Goal: Task Accomplishment & Management: Manage account settings

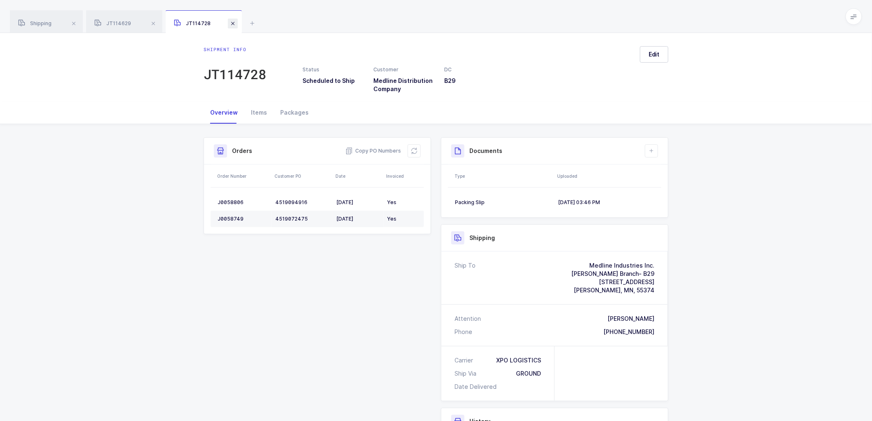
drag, startPoint x: 234, startPoint y: 18, endPoint x: 225, endPoint y: 22, distance: 9.0
click at [234, 19] on span at bounding box center [233, 24] width 10 height 10
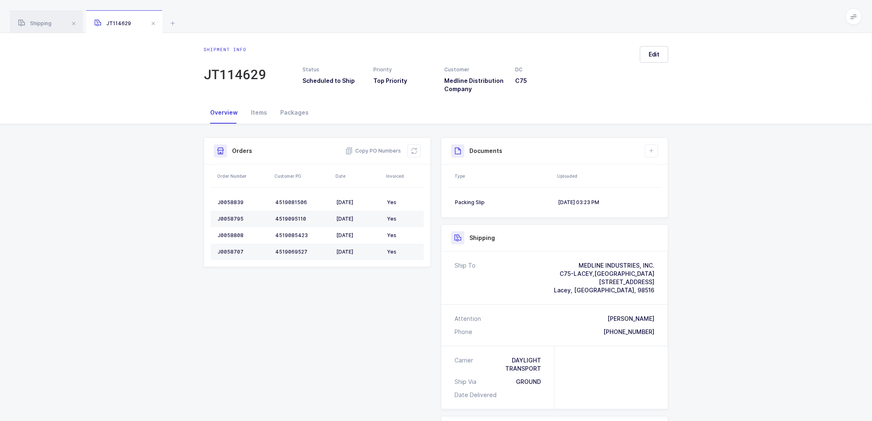
click at [151, 19] on span at bounding box center [153, 24] width 10 height 10
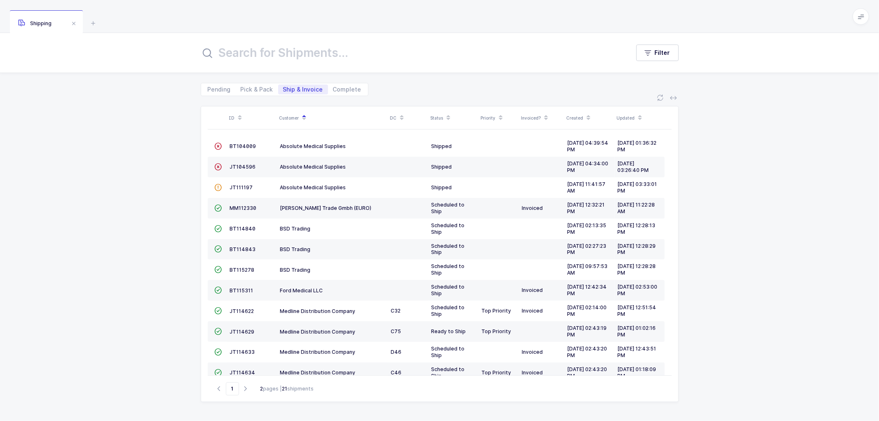
click at [47, 18] on div "Shipping" at bounding box center [46, 21] width 73 height 23
click at [242, 383] on td "JT114631" at bounding box center [252, 393] width 50 height 21
click at [248, 383] on td "JT114631" at bounding box center [252, 393] width 50 height 21
click at [236, 383] on td "JT114631" at bounding box center [252, 393] width 50 height 21
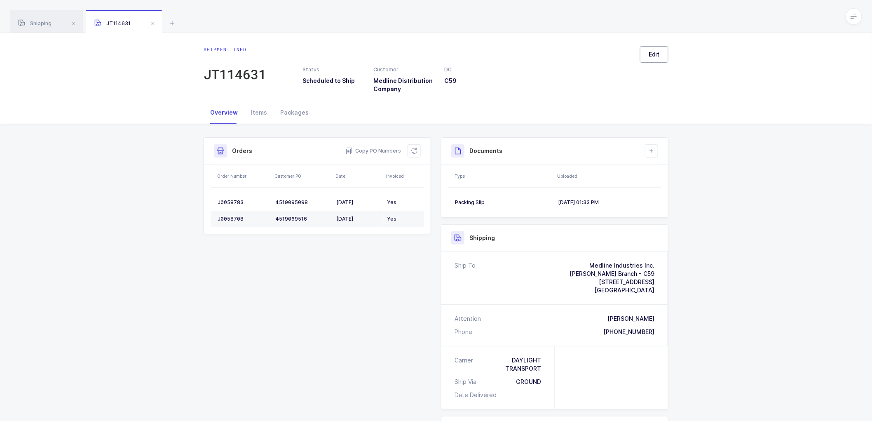
drag, startPoint x: 650, startPoint y: 44, endPoint x: 651, endPoint y: 49, distance: 5.5
click at [650, 45] on div "Shipment info JT114631 Status Scheduled to Ship Customer Medline Distribution C…" at bounding box center [436, 67] width 872 height 68
click at [651, 47] on button "Edit" at bounding box center [654, 54] width 28 height 16
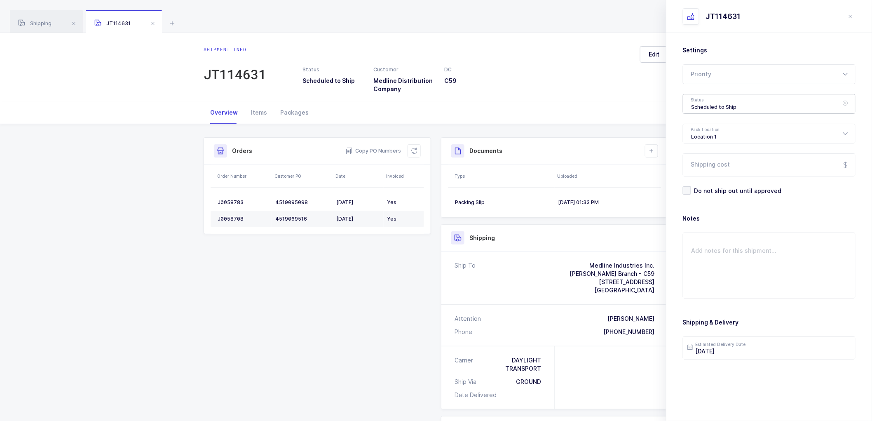
click at [720, 102] on div "Scheduled to Ship" at bounding box center [769, 104] width 173 height 20
click at [704, 162] on li "Shipped" at bounding box center [773, 167] width 172 height 13
type input "Shipped"
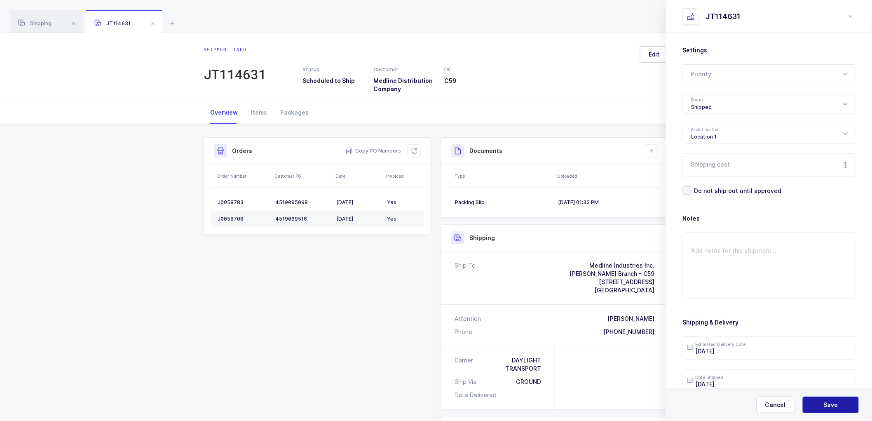
drag, startPoint x: 829, startPoint y: 400, endPoint x: 827, endPoint y: 394, distance: 6.1
click at [829, 399] on button "Save" at bounding box center [831, 405] width 56 height 16
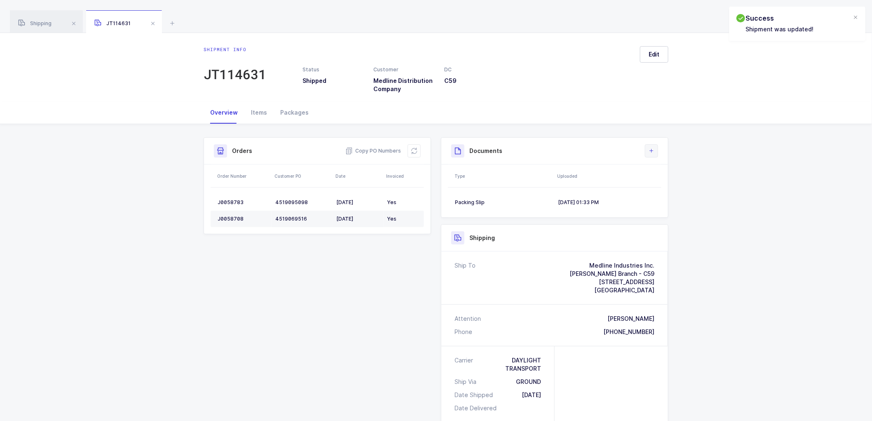
click at [648, 149] on icon at bounding box center [651, 151] width 7 height 7
click at [667, 186] on li "Upload Document" at bounding box center [679, 187] width 61 height 13
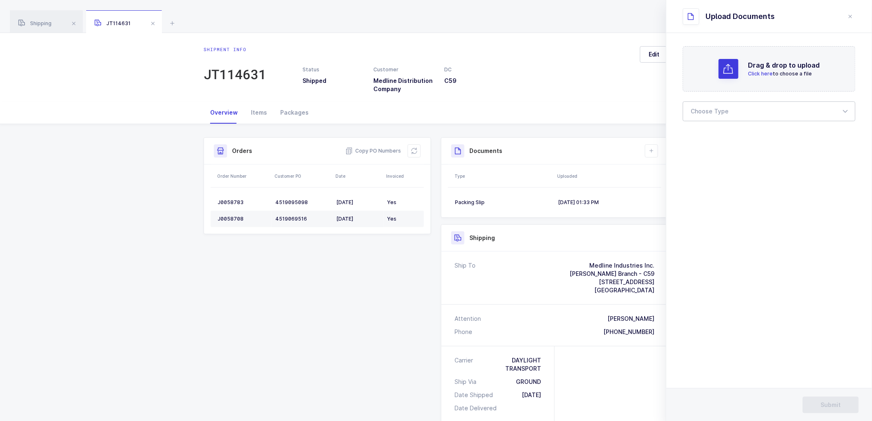
click at [722, 109] on div at bounding box center [769, 111] width 173 height 20
click at [706, 132] on li "Bill of Lading" at bounding box center [773, 137] width 172 height 13
type input "Bill of Lading"
click at [417, 387] on div "Shipment Info Shipment Number JT114631 Status Shipped Customer Medline Distribu…" at bounding box center [436, 343] width 475 height 412
click at [822, 399] on button "Submit" at bounding box center [831, 405] width 56 height 16
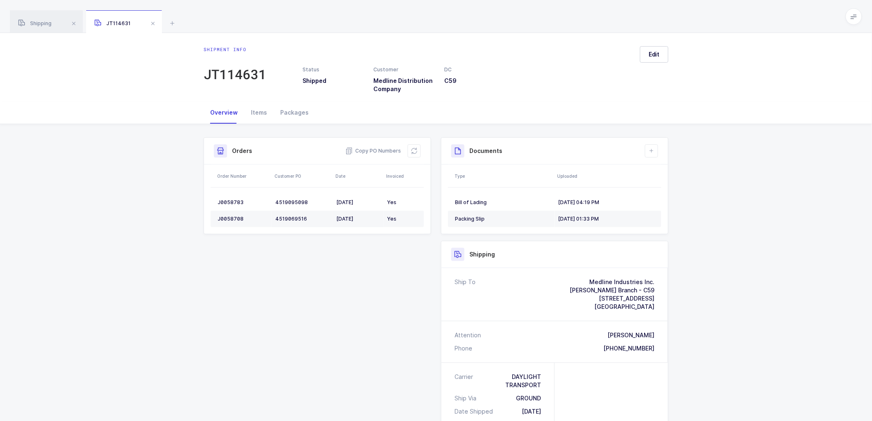
drag, startPoint x: 167, startPoint y: 248, endPoint x: 133, endPoint y: 126, distance: 126.5
click at [167, 247] on div "Shipment Info Shipment Number JT114631 Status Shipped Customer Medline Distribu…" at bounding box center [436, 354] width 872 height 461
click at [39, 24] on span "Shipping" at bounding box center [34, 23] width 33 height 6
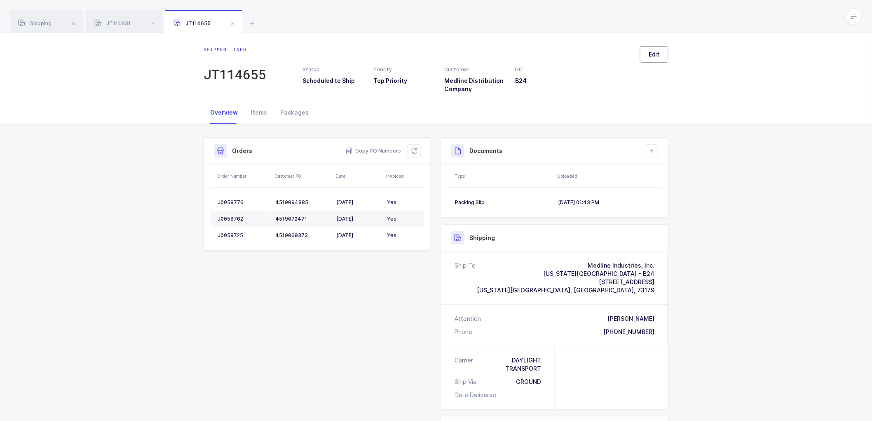
click at [650, 49] on button "Edit" at bounding box center [654, 54] width 28 height 16
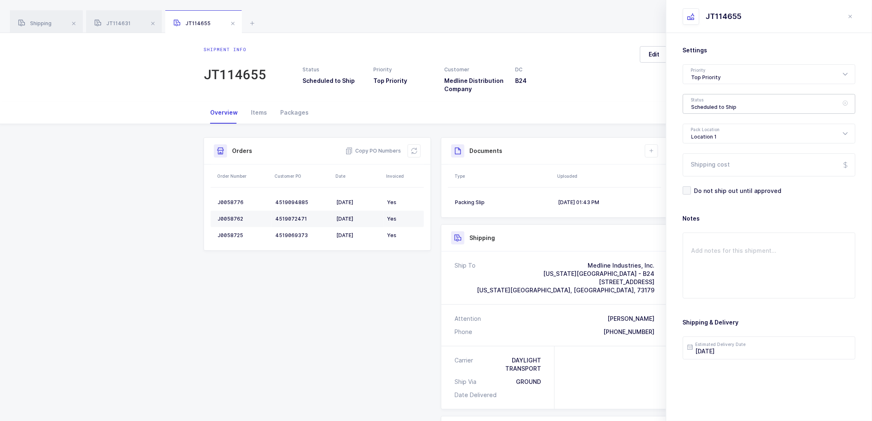
click at [709, 97] on div "Scheduled to Ship" at bounding box center [769, 104] width 173 height 20
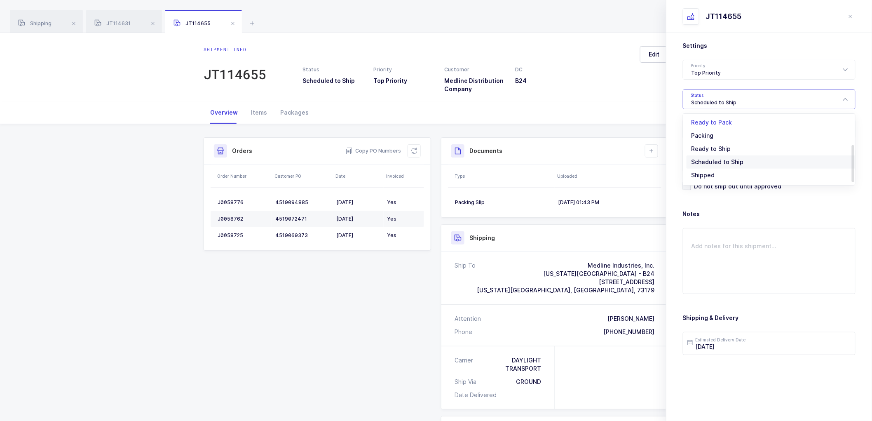
scroll to position [68, 0]
click at [701, 160] on span "Shipped" at bounding box center [703, 162] width 23 height 7
type input "Shipped"
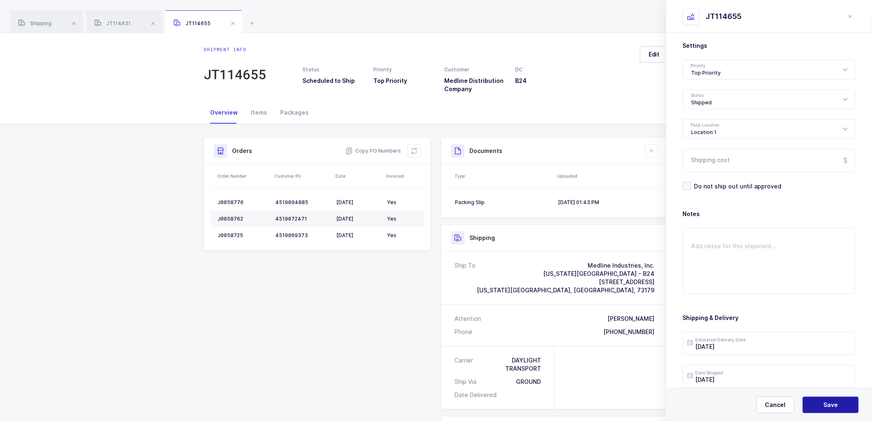
click at [827, 400] on button "Save" at bounding box center [831, 405] width 56 height 16
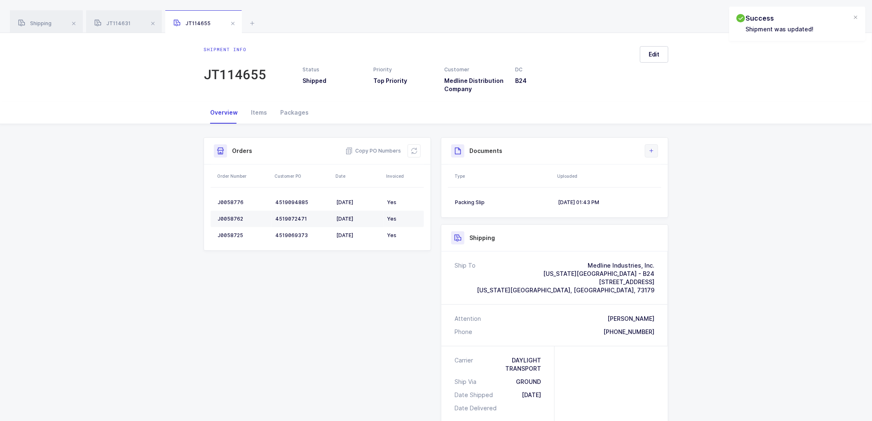
drag, startPoint x: 646, startPoint y: 139, endPoint x: 650, endPoint y: 145, distance: 7.4
click at [646, 140] on div "Documents Create Document Upload Document" at bounding box center [554, 151] width 227 height 27
click at [650, 145] on button at bounding box center [651, 150] width 13 height 13
click at [667, 182] on li "Upload Document" at bounding box center [679, 187] width 61 height 13
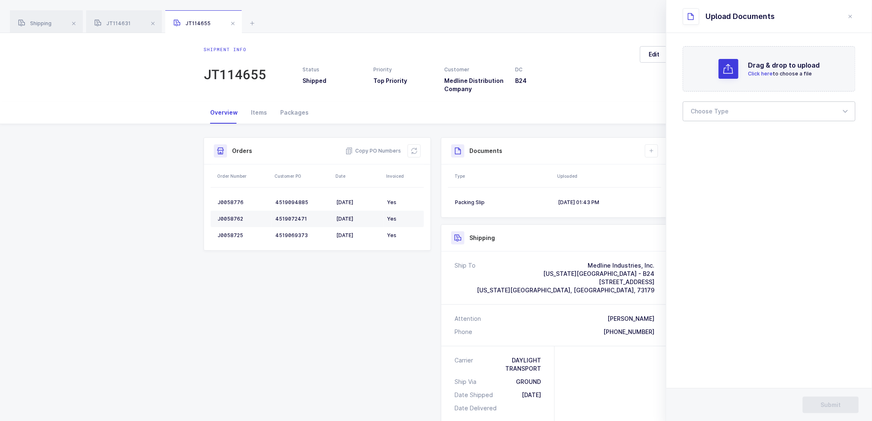
click at [701, 109] on div at bounding box center [769, 111] width 173 height 20
click at [713, 130] on li "Bill of Lading" at bounding box center [773, 135] width 172 height 13
type input "Bill of Lading"
click at [831, 398] on button "Submit" at bounding box center [831, 405] width 56 height 16
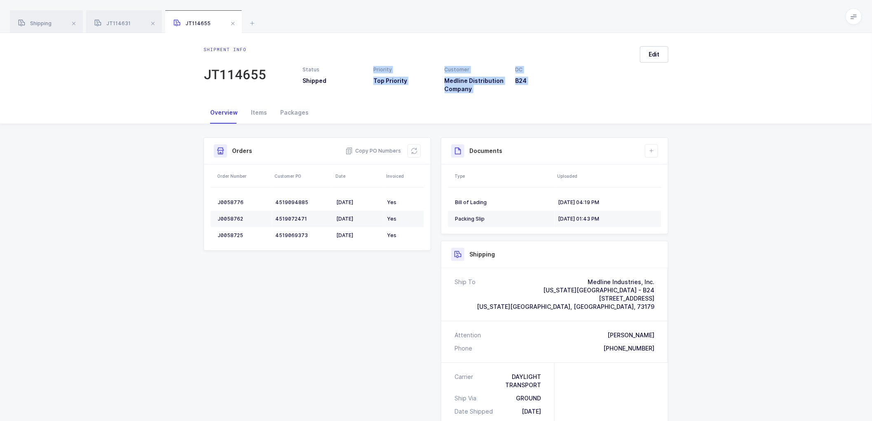
click at [326, 125] on div "Shipment info JT114655 Status Shipped Priority Top Priority Customer Medline Di…" at bounding box center [436, 309] width 872 height 552
click at [778, 294] on div "Shipment Info Shipment Number JT114655 Status Shipped Priority Top Priority Cus…" at bounding box center [436, 354] width 872 height 461
drag, startPoint x: 39, startPoint y: 14, endPoint x: 71, endPoint y: 21, distance: 33.4
click at [40, 14] on div "Shipping" at bounding box center [46, 21] width 73 height 23
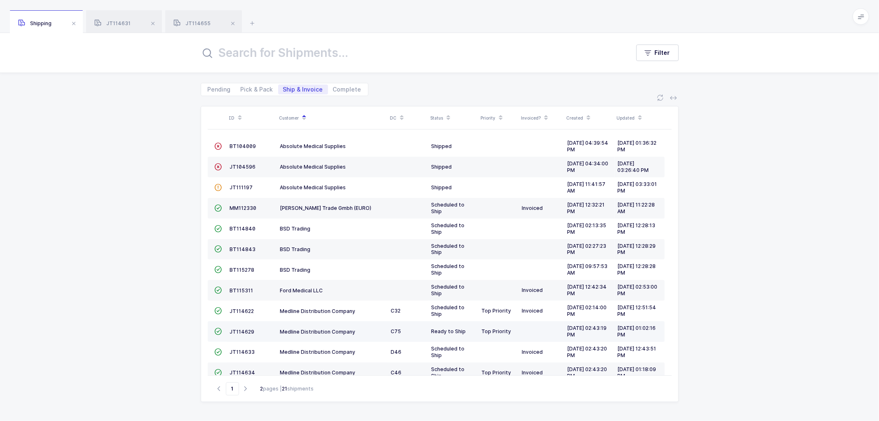
click at [240, 321] on td "JT114629" at bounding box center [252, 331] width 50 height 21
click at [235, 321] on td "JT114629" at bounding box center [252, 331] width 50 height 21
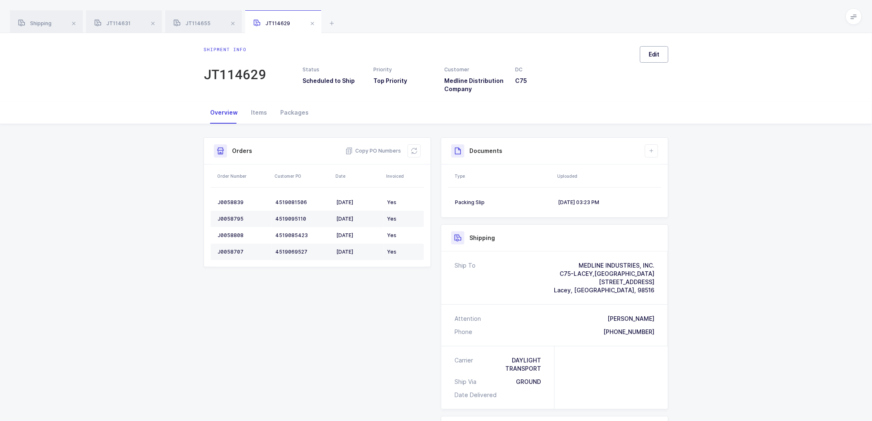
click at [665, 54] on button "Edit" at bounding box center [654, 54] width 28 height 16
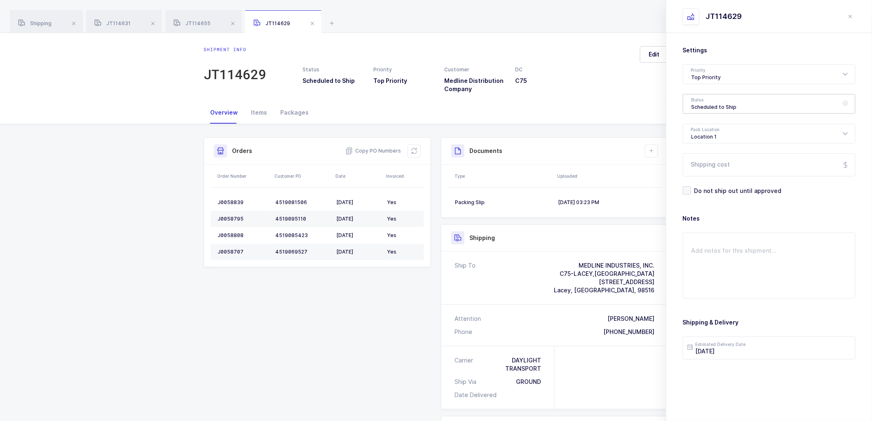
drag, startPoint x: 701, startPoint y: 104, endPoint x: 706, endPoint y: 104, distance: 4.9
click at [702, 103] on div "Scheduled to Ship" at bounding box center [769, 104] width 173 height 20
click at [703, 165] on span "Shipped" at bounding box center [703, 167] width 23 height 7
type input "Shipped"
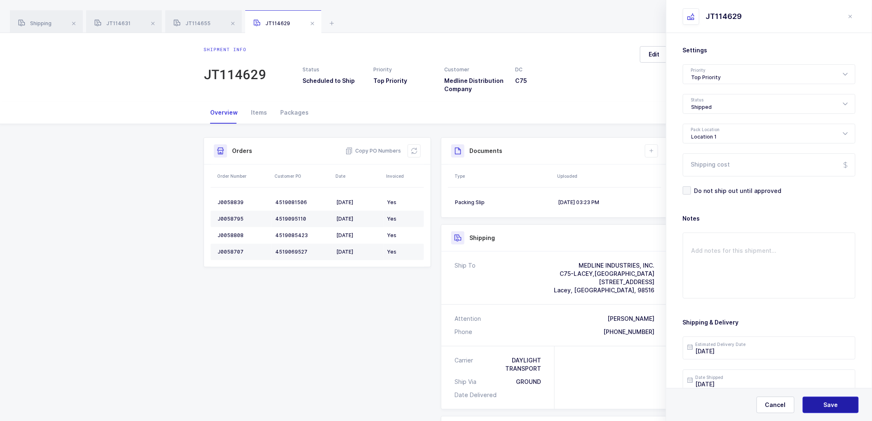
click at [827, 403] on span "Save" at bounding box center [831, 405] width 14 height 8
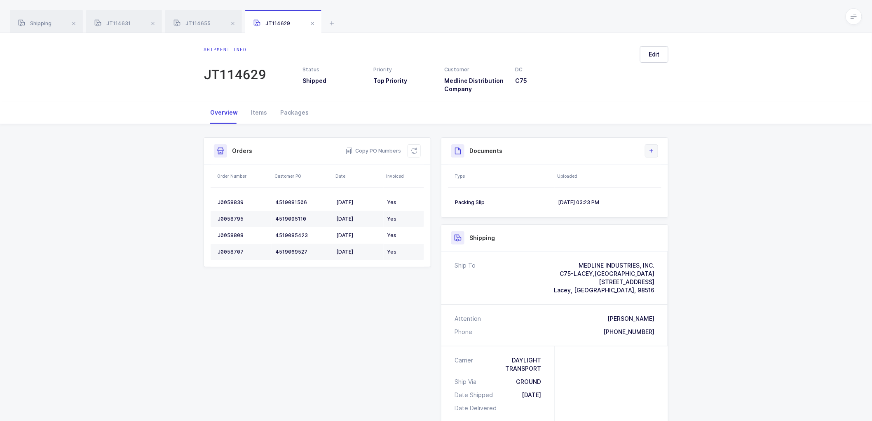
click at [654, 146] on button at bounding box center [651, 150] width 13 height 13
click at [671, 184] on li "Upload Document" at bounding box center [679, 187] width 61 height 13
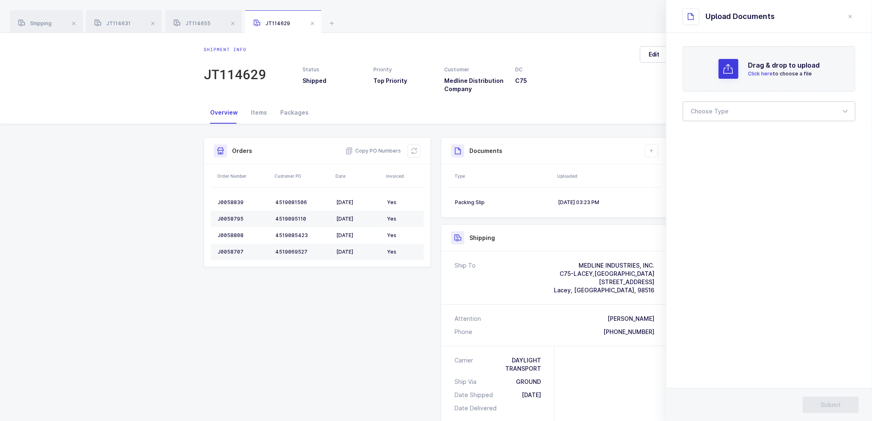
click at [697, 106] on div at bounding box center [769, 111] width 173 height 20
click at [714, 129] on ul "Bill of Lading Packing Slip Package Images Proof of Delivery Customer Provided …" at bounding box center [772, 166] width 179 height 81
click at [710, 136] on span "Bill of Lading" at bounding box center [710, 137] width 37 height 7
type input "Bill of Lading"
drag, startPoint x: 826, startPoint y: 398, endPoint x: 747, endPoint y: 270, distance: 150.7
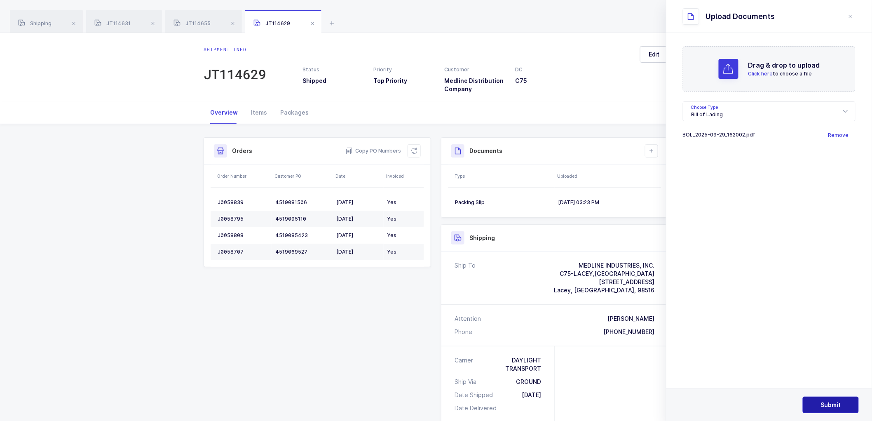
click at [826, 397] on button "Submit" at bounding box center [831, 405] width 56 height 16
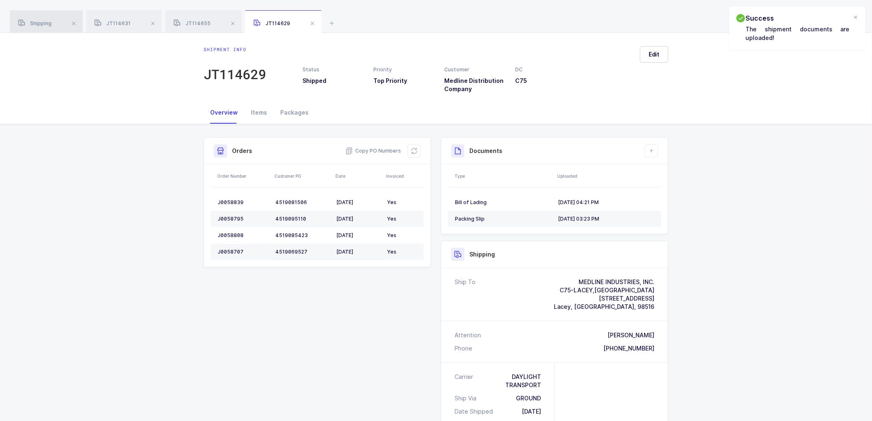
click at [38, 18] on div "Shipping" at bounding box center [46, 21] width 73 height 23
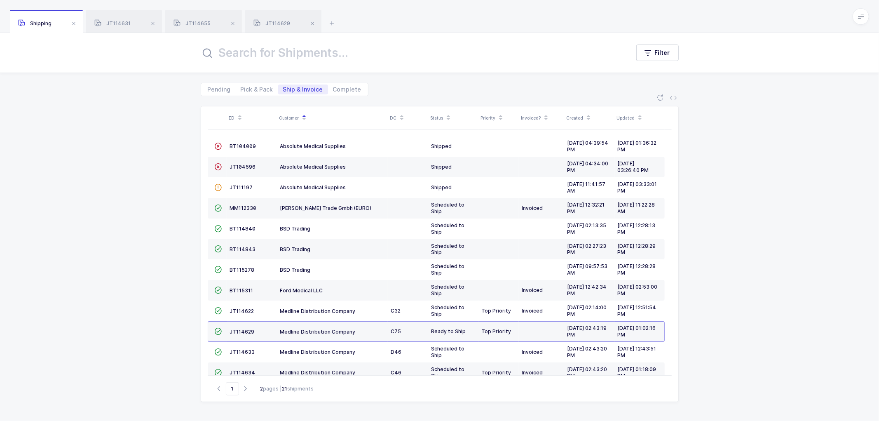
click at [712, 192] on div "ID Customer DC Status Priority Invoiced? Created Updated  BT104009 Absolute Me…" at bounding box center [439, 258] width 879 height 325
click at [244, 404] on td "JT114632" at bounding box center [252, 414] width 50 height 21
click at [242, 404] on td "JT114632" at bounding box center [252, 414] width 50 height 21
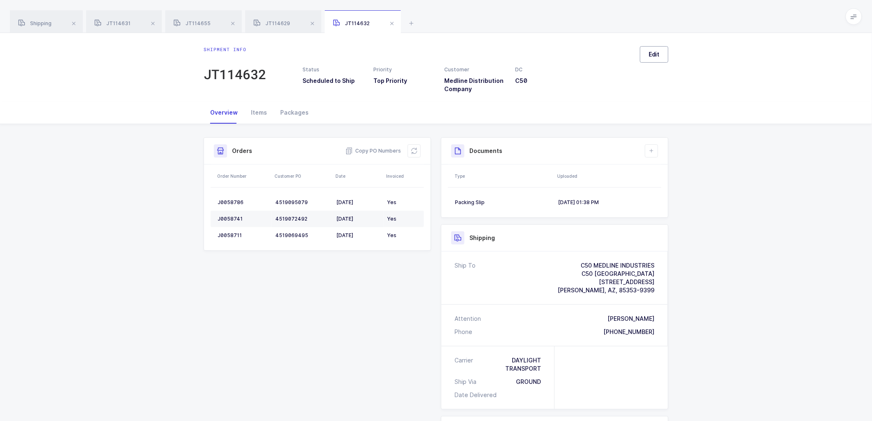
click at [661, 52] on button "Edit" at bounding box center [654, 54] width 28 height 16
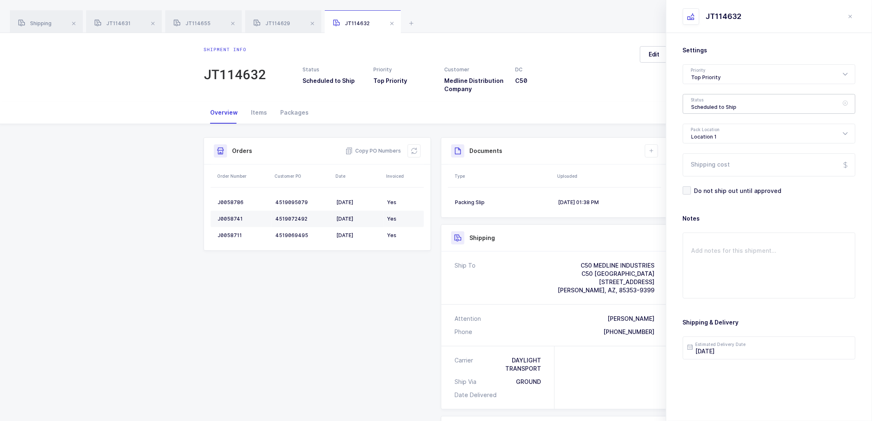
click at [709, 102] on div "Scheduled to Ship" at bounding box center [769, 104] width 173 height 20
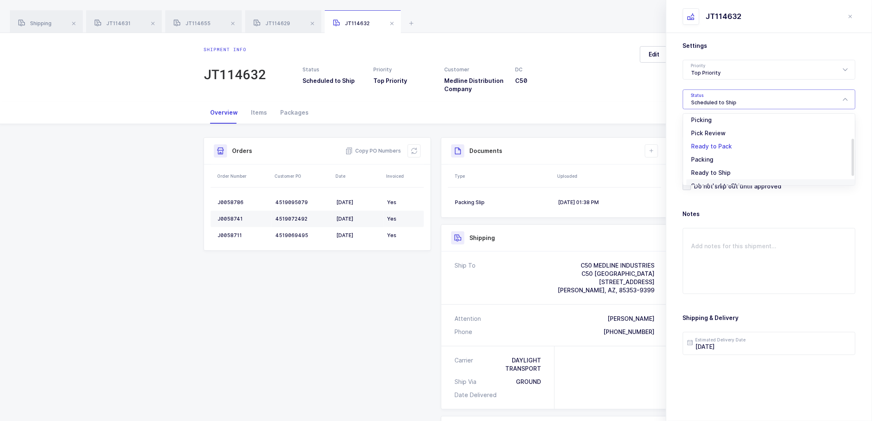
scroll to position [68, 0]
click at [702, 158] on li "Shipped" at bounding box center [773, 162] width 172 height 13
type input "Shipped"
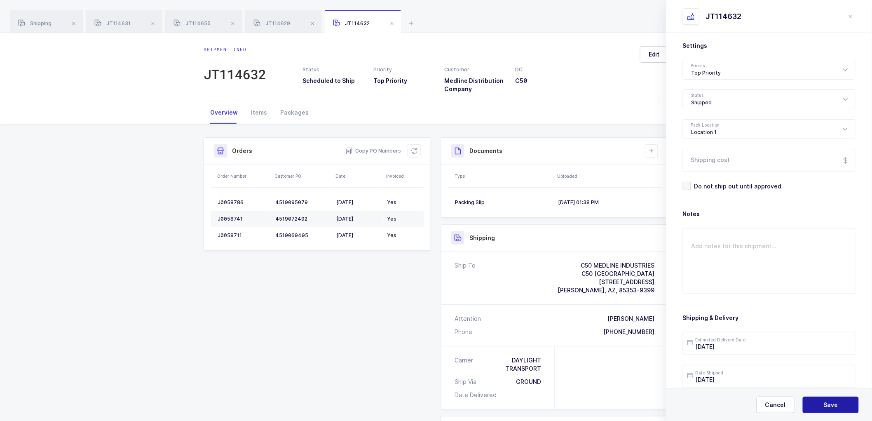
drag, startPoint x: 824, startPoint y: 399, endPoint x: 740, endPoint y: 298, distance: 132.0
click at [824, 398] on button "Save" at bounding box center [831, 405] width 56 height 16
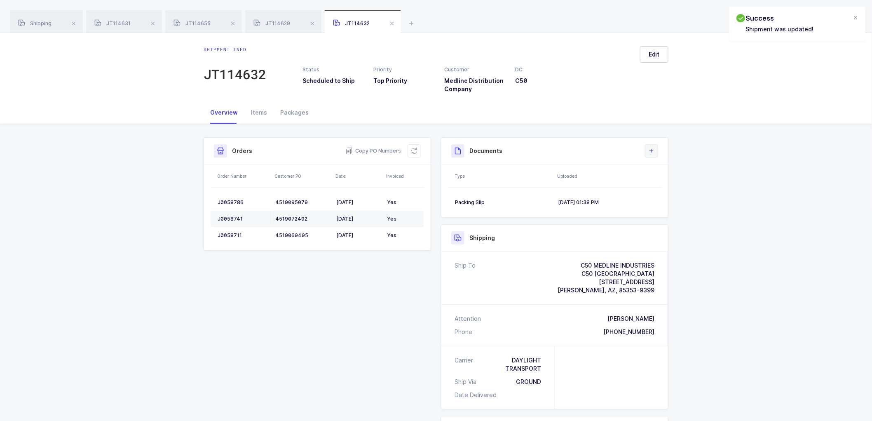
click at [652, 146] on button at bounding box center [651, 150] width 13 height 13
click at [669, 181] on li "Upload Document" at bounding box center [679, 187] width 61 height 13
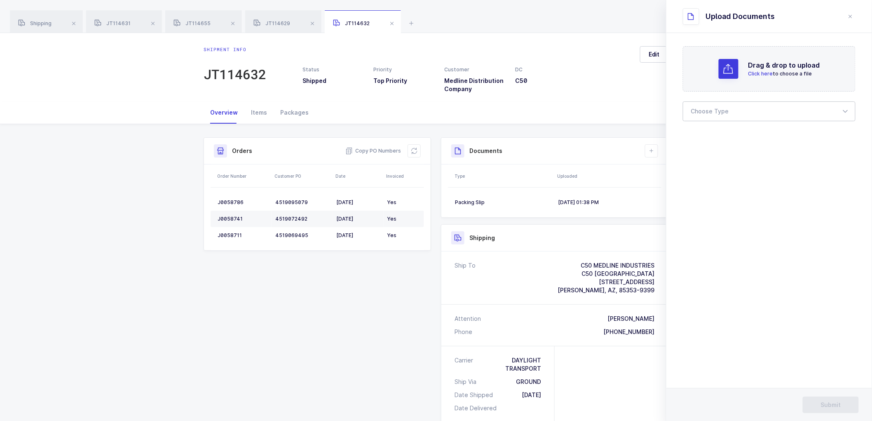
click at [704, 112] on div at bounding box center [769, 111] width 173 height 20
click at [712, 134] on span "Bill of Lading" at bounding box center [710, 137] width 37 height 7
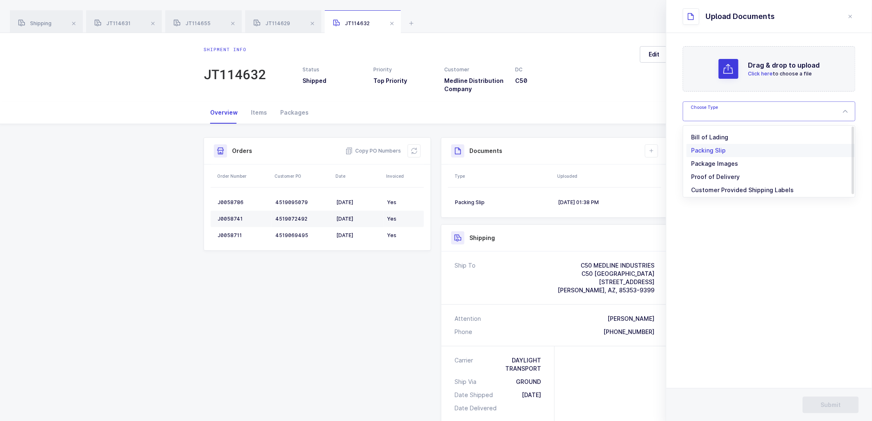
type input "Bill of Lading"
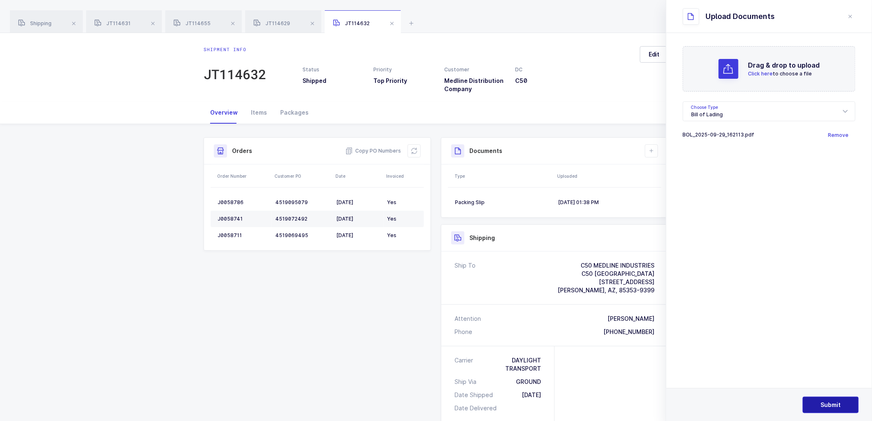
click at [835, 399] on button "Submit" at bounding box center [831, 405] width 56 height 16
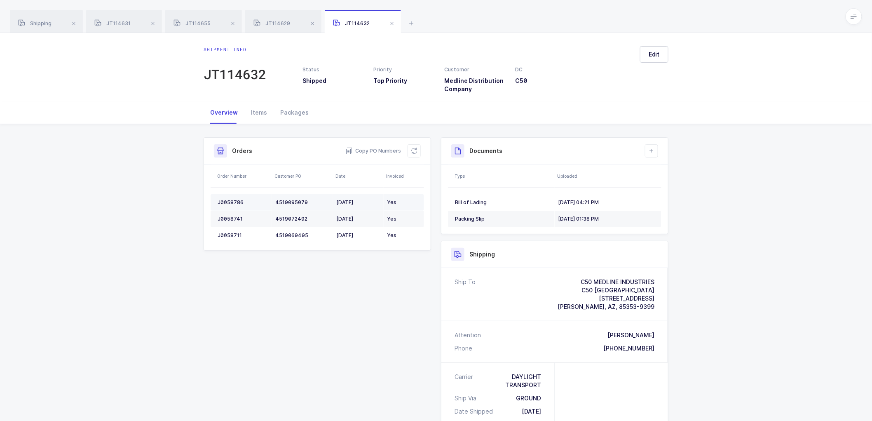
drag, startPoint x: 106, startPoint y: 188, endPoint x: 313, endPoint y: 197, distance: 207.6
click at [108, 188] on div "Shipment Info Shipment Number JT114632 Status Shipped Priority Top Priority Cus…" at bounding box center [436, 354] width 872 height 461
click at [38, 18] on div "Shipping" at bounding box center [46, 21] width 73 height 23
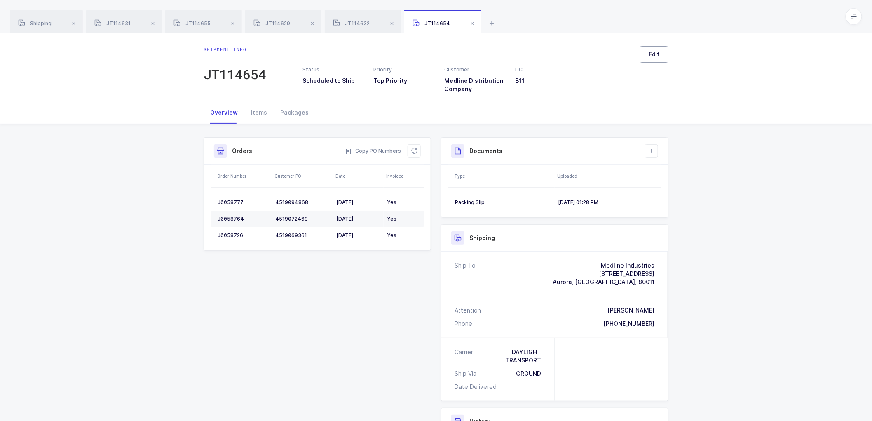
click at [653, 50] on span "Edit" at bounding box center [654, 54] width 11 height 8
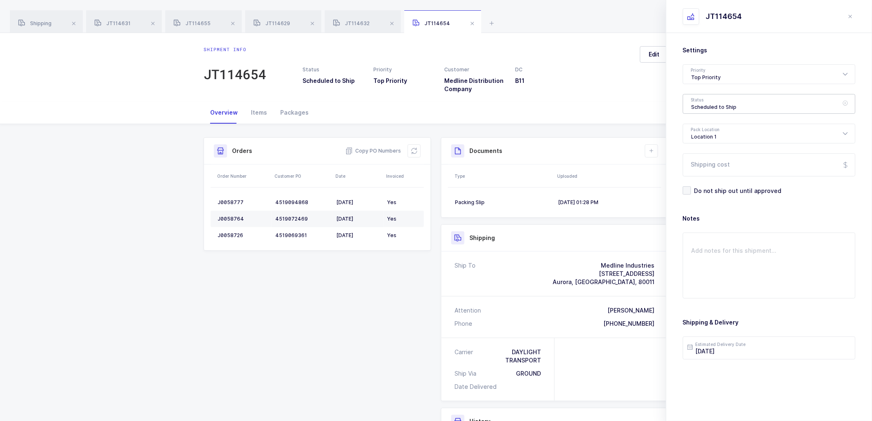
click at [699, 94] on div "Scheduled to Ship" at bounding box center [769, 104] width 173 height 20
drag, startPoint x: 705, startPoint y: 162, endPoint x: 732, endPoint y: 175, distance: 30.2
click at [705, 162] on li "Shipped" at bounding box center [773, 167] width 172 height 13
type input "Shipped"
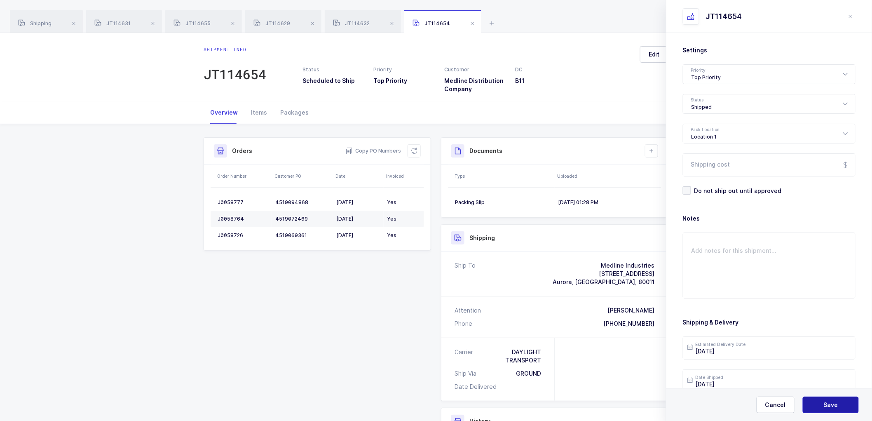
click at [832, 401] on span "Save" at bounding box center [831, 405] width 14 height 8
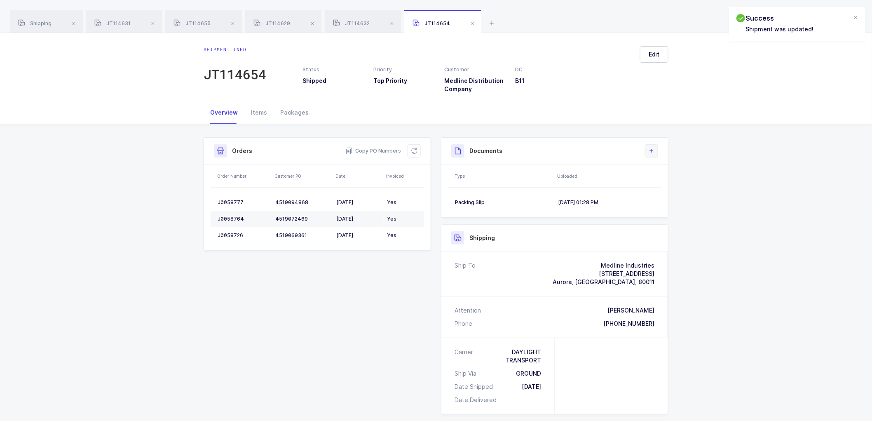
click at [649, 145] on button at bounding box center [651, 150] width 13 height 13
drag, startPoint x: 670, startPoint y: 181, endPoint x: 685, endPoint y: 171, distance: 18.4
click at [670, 181] on li "Upload Document" at bounding box center [679, 187] width 61 height 13
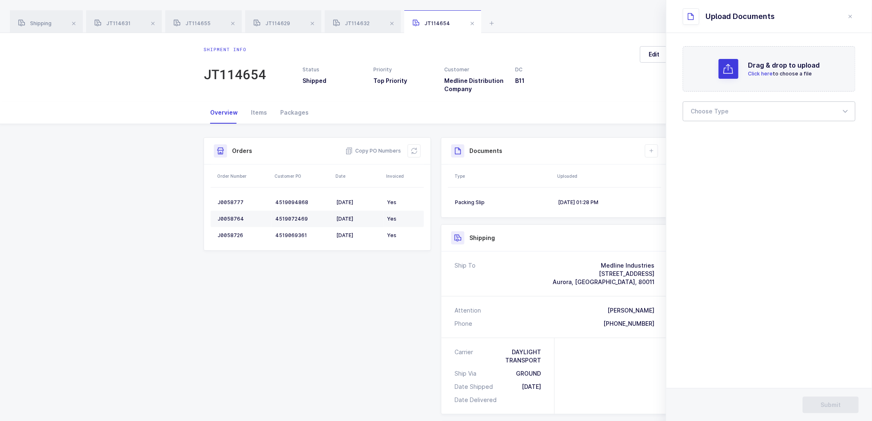
click at [716, 106] on div at bounding box center [769, 111] width 173 height 20
drag, startPoint x: 715, startPoint y: 133, endPoint x: 789, endPoint y: 128, distance: 74.4
click at [717, 132] on li "Bill of Lading" at bounding box center [773, 137] width 172 height 13
type input "Bill of Lading"
click at [829, 402] on span "Submit" at bounding box center [831, 405] width 20 height 8
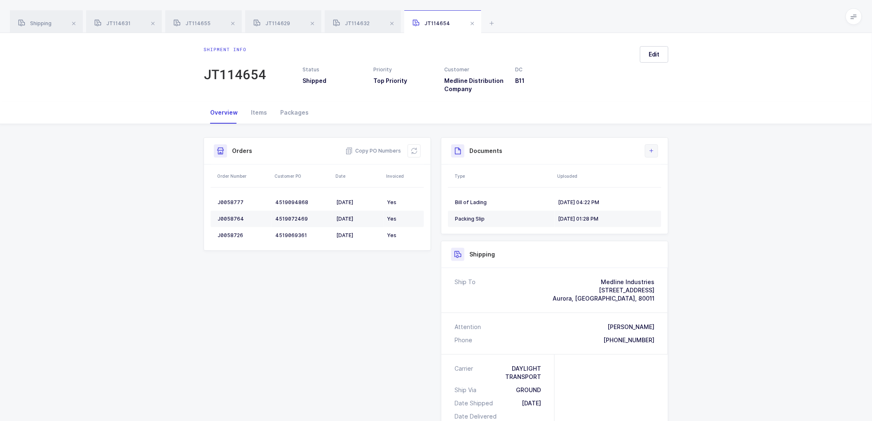
click at [652, 147] on button at bounding box center [651, 150] width 13 height 13
click at [707, 298] on div "Shipment Info Shipment Number JT114654 Status Shipped Priority Top Priority Cus…" at bounding box center [436, 350] width 872 height 453
click at [653, 54] on span "Edit" at bounding box center [654, 54] width 11 height 8
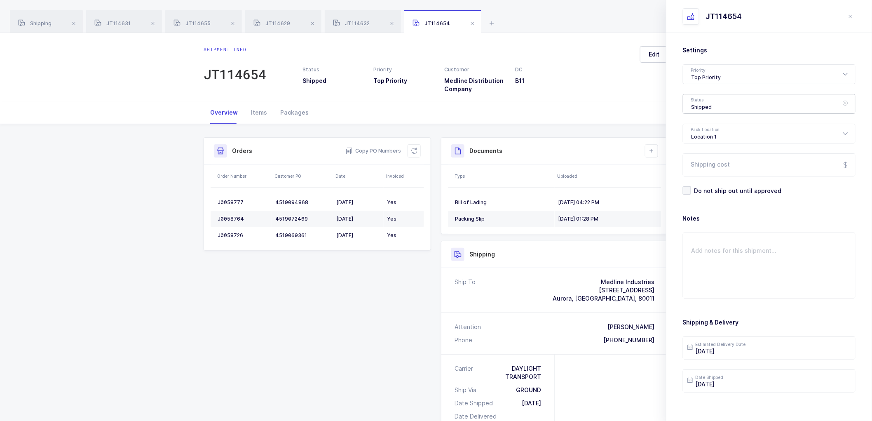
click at [709, 106] on div "Shipped" at bounding box center [769, 104] width 173 height 20
click at [617, 94] on div "Shipment info JT114654 Status Shipped Priority Top Priority Customer Medline Di…" at bounding box center [436, 67] width 872 height 68
click at [39, 20] on div "Shipping" at bounding box center [46, 21] width 73 height 23
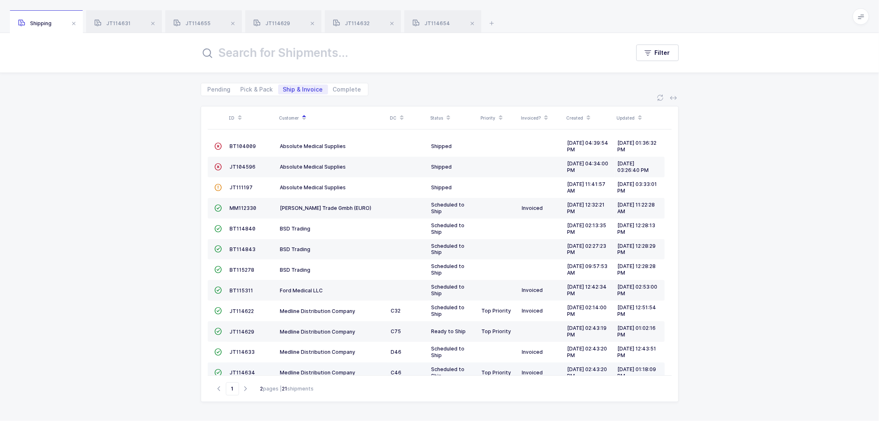
click at [242, 362] on td "JT114634" at bounding box center [252, 372] width 50 height 21
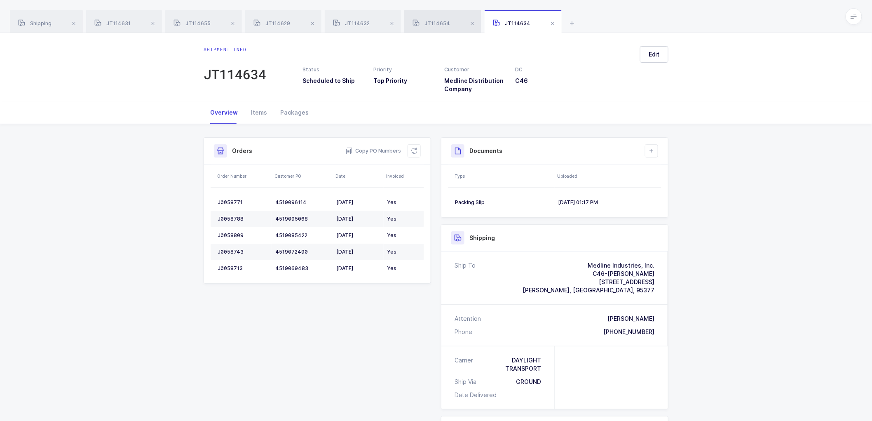
click at [433, 21] on span "JT114654" at bounding box center [432, 23] width 38 height 6
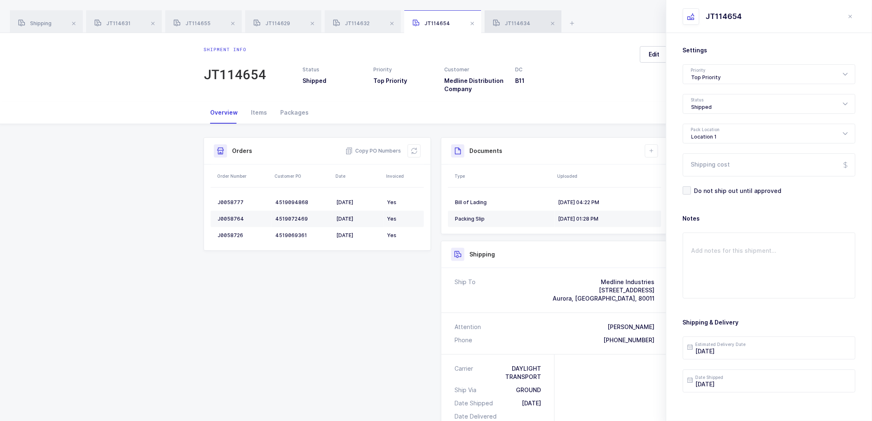
click at [506, 18] on div "JT114634" at bounding box center [523, 21] width 77 height 23
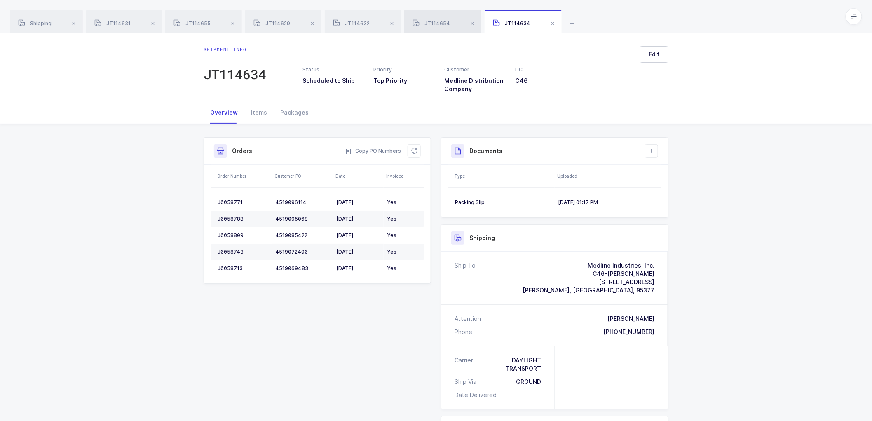
click at [430, 15] on div "JT114654" at bounding box center [442, 21] width 77 height 23
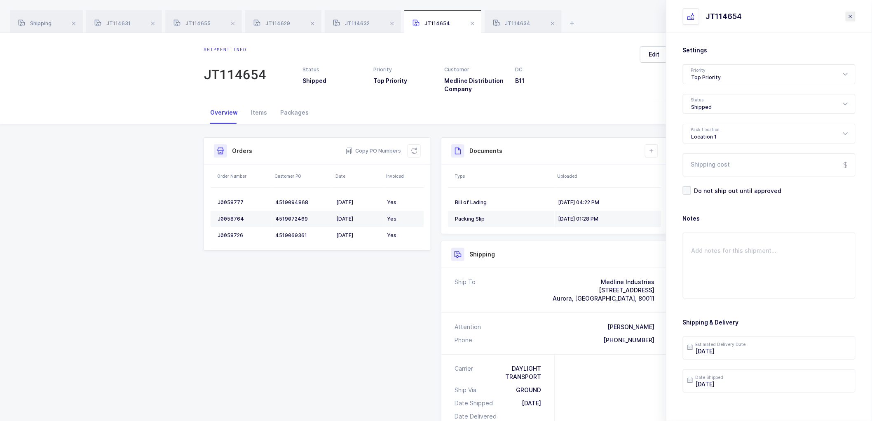
click at [850, 12] on button "close drawer" at bounding box center [851, 17] width 10 height 10
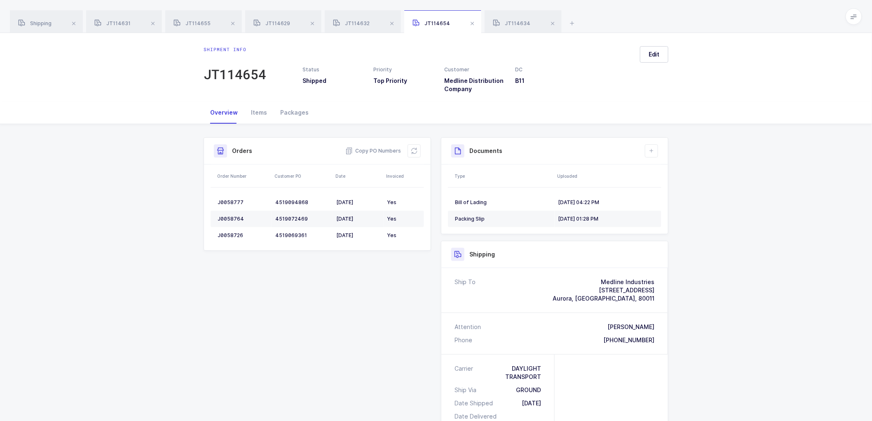
click at [511, 14] on div "JT114634" at bounding box center [523, 21] width 77 height 23
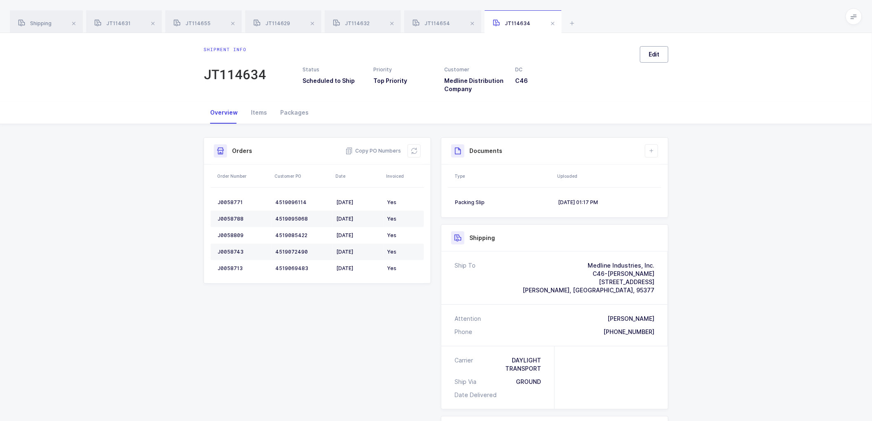
click at [650, 51] on span "Edit" at bounding box center [654, 54] width 11 height 8
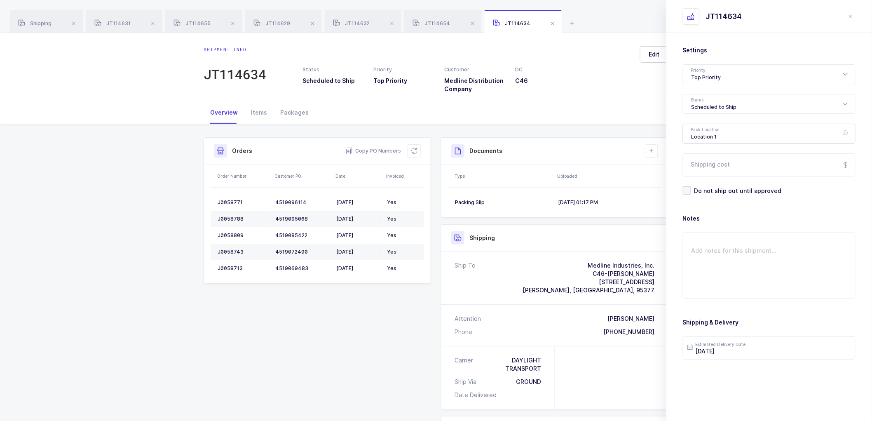
drag, startPoint x: 697, startPoint y: 129, endPoint x: 712, endPoint y: 139, distance: 18.1
click at [697, 129] on div "Location 1" at bounding box center [769, 134] width 173 height 20
click at [703, 99] on div "Scheduled to Ship" at bounding box center [769, 104] width 173 height 20
click at [703, 161] on li "Shipped" at bounding box center [773, 167] width 172 height 13
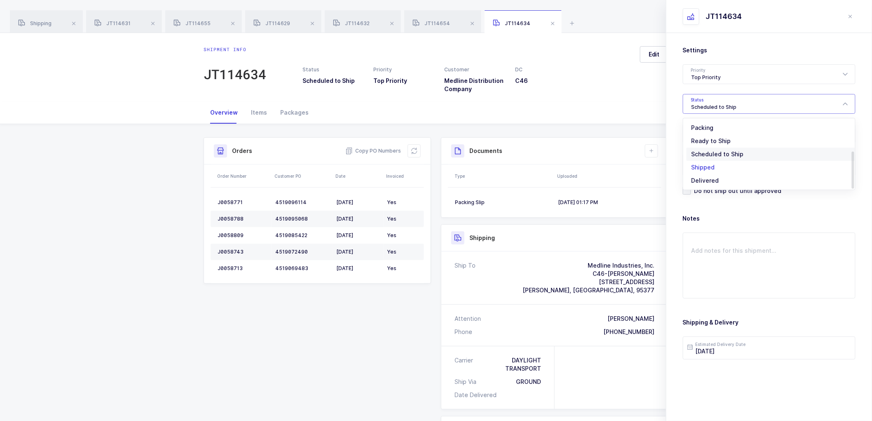
type input "Shipped"
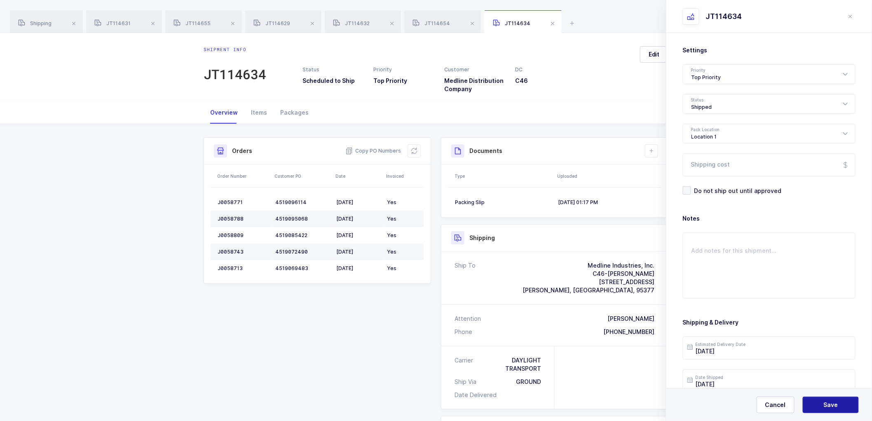
click at [830, 404] on span "Save" at bounding box center [831, 405] width 14 height 8
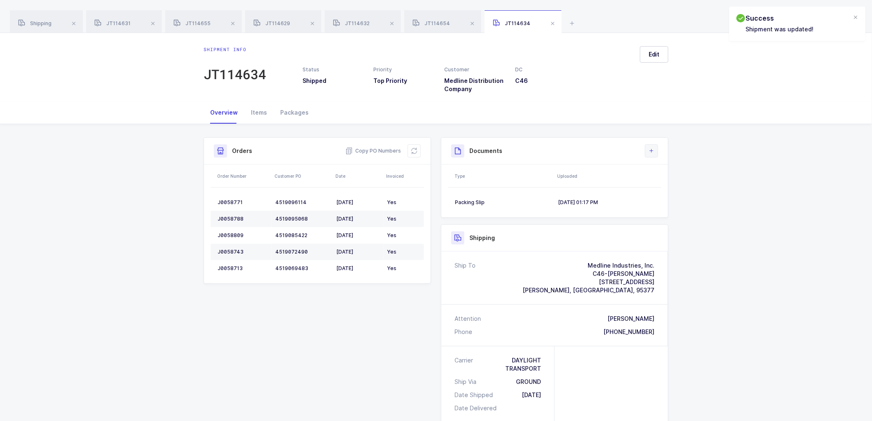
click at [653, 148] on icon at bounding box center [651, 151] width 7 height 7
click at [674, 181] on li "Upload Document" at bounding box center [679, 187] width 61 height 13
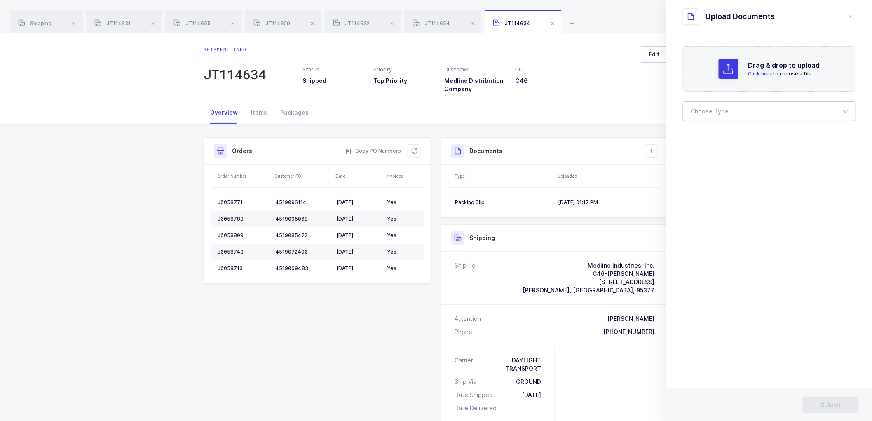
click at [709, 110] on div at bounding box center [769, 111] width 173 height 20
click at [715, 131] on li "Bill of Lading" at bounding box center [773, 137] width 172 height 13
type input "Bill of Lading"
click at [834, 400] on button "Submit" at bounding box center [831, 405] width 56 height 16
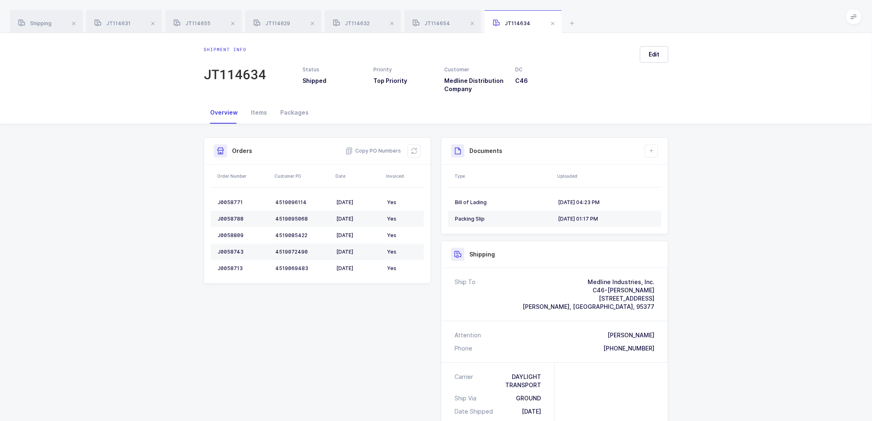
click at [145, 143] on div "Shipment Info Shipment Number JT114634 Status Shipped Priority Top Priority Cus…" at bounding box center [436, 364] width 872 height 480
click at [42, 17] on div "Shipping" at bounding box center [46, 21] width 73 height 23
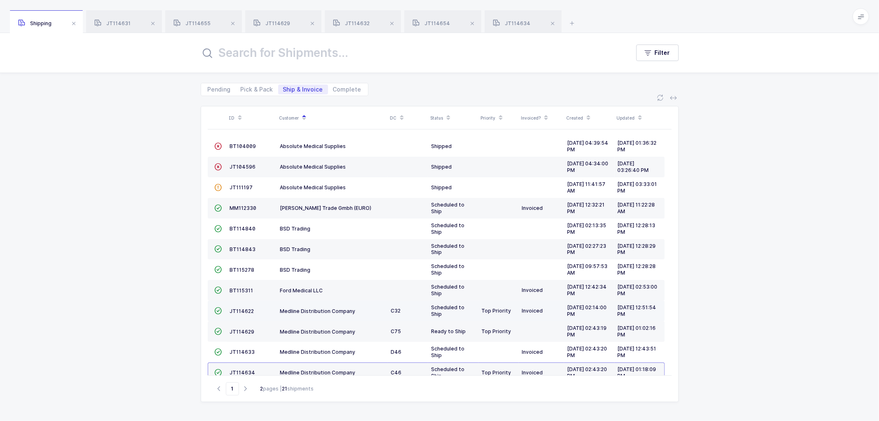
click at [247, 301] on td "JT114622" at bounding box center [252, 311] width 50 height 21
click at [237, 301] on td "JT114622" at bounding box center [252, 311] width 50 height 21
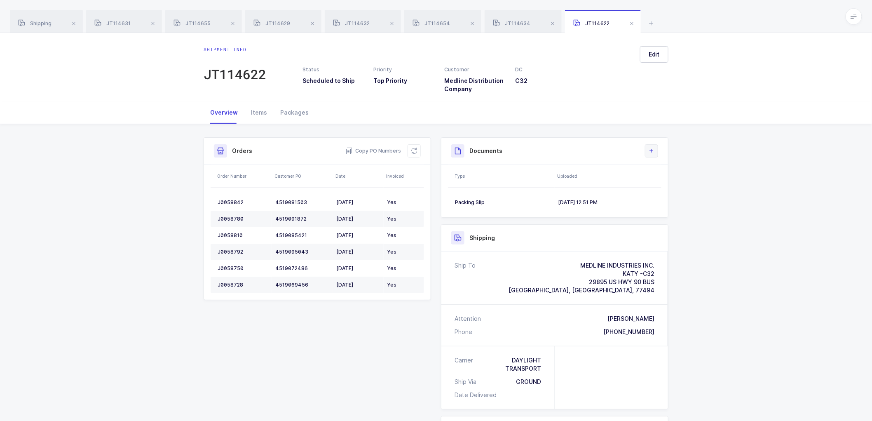
click at [654, 148] on icon at bounding box center [651, 151] width 7 height 7
click at [660, 48] on button "Edit" at bounding box center [654, 54] width 28 height 16
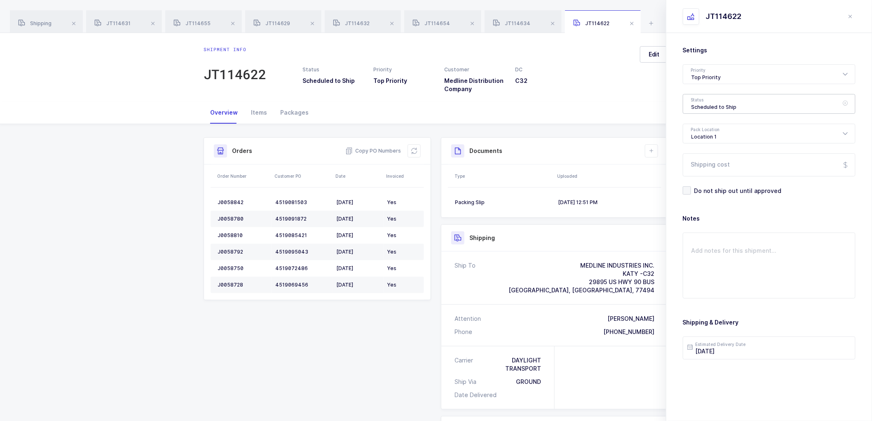
click at [702, 103] on div "Scheduled to Ship" at bounding box center [769, 104] width 173 height 20
click at [702, 164] on span "Shipped" at bounding box center [703, 167] width 23 height 7
type input "Shipped"
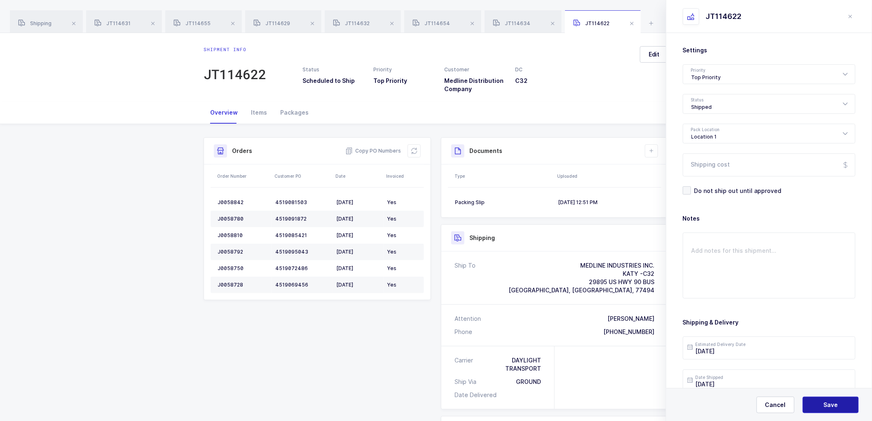
drag, startPoint x: 819, startPoint y: 399, endPoint x: 752, endPoint y: 300, distance: 119.7
click at [819, 399] on button "Save" at bounding box center [831, 405] width 56 height 16
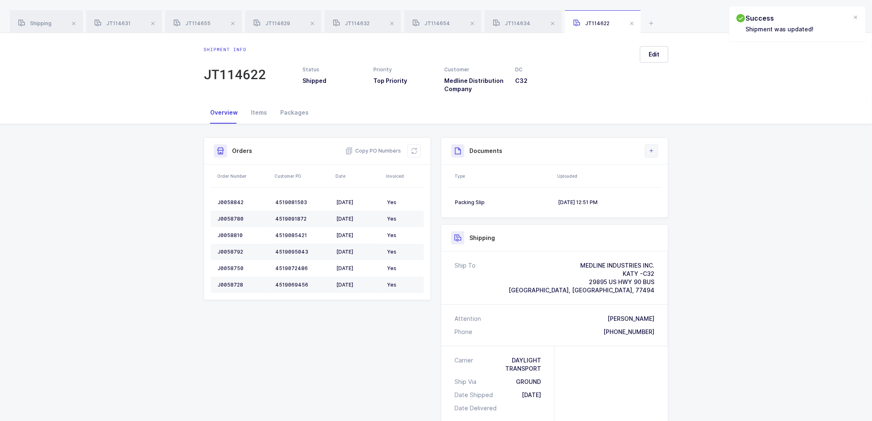
click at [650, 145] on button at bounding box center [651, 150] width 13 height 13
click at [683, 183] on li "Upload Document" at bounding box center [679, 187] width 61 height 13
click at [693, 102] on div at bounding box center [769, 111] width 173 height 20
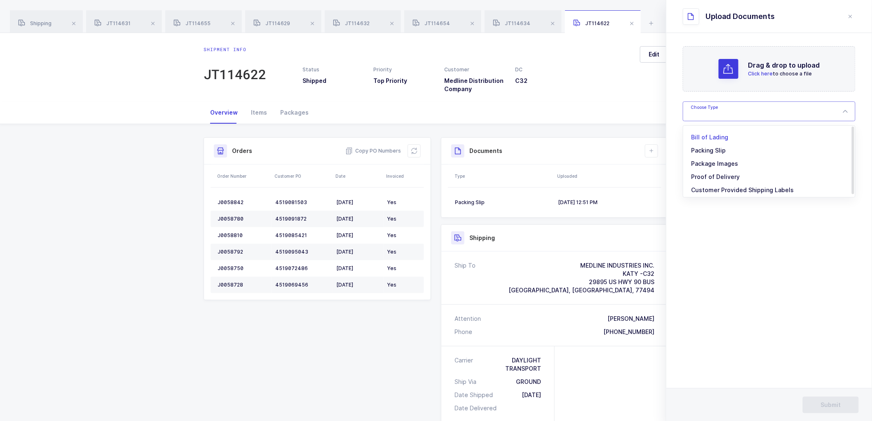
click at [712, 140] on span "Bill of Lading" at bounding box center [710, 137] width 37 height 7
type input "Bill of Lading"
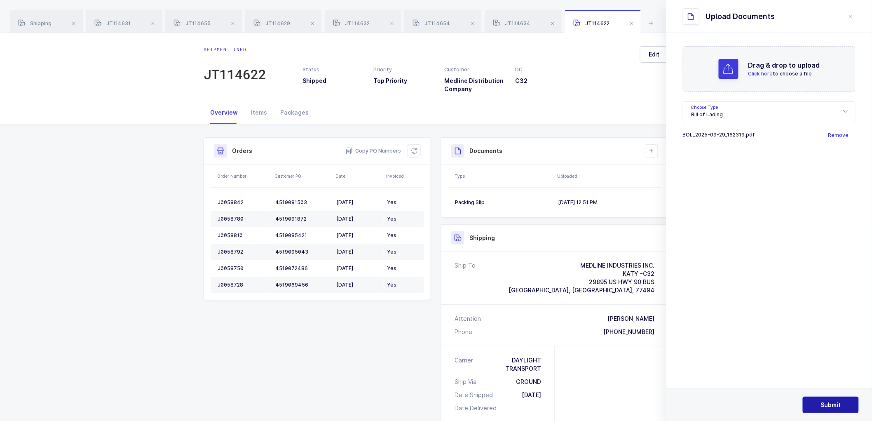
click at [829, 398] on button "Submit" at bounding box center [831, 405] width 56 height 16
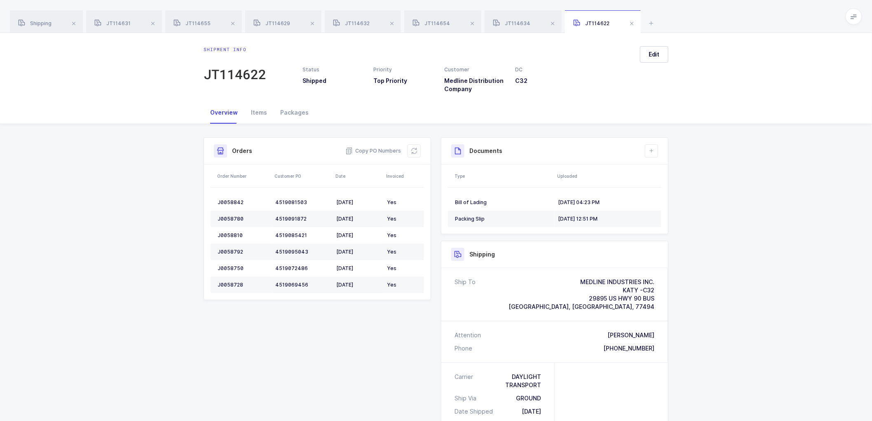
drag, startPoint x: 138, startPoint y: 150, endPoint x: 196, endPoint y: 126, distance: 62.6
click at [139, 150] on div "Shipment Info Shipment Number JT114622 Status Shipped Priority Top Priority Cus…" at bounding box center [436, 354] width 872 height 461
drag, startPoint x: 37, startPoint y: 18, endPoint x: 120, endPoint y: 32, distance: 84.0
click at [37, 19] on div "Shipping" at bounding box center [46, 21] width 73 height 23
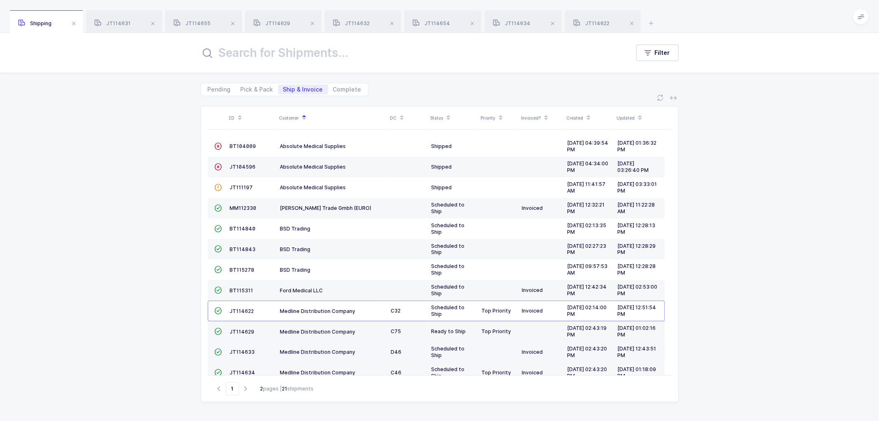
click at [240, 342] on td "JT114633" at bounding box center [252, 352] width 50 height 21
click at [241, 342] on td "JT114633" at bounding box center [252, 352] width 50 height 21
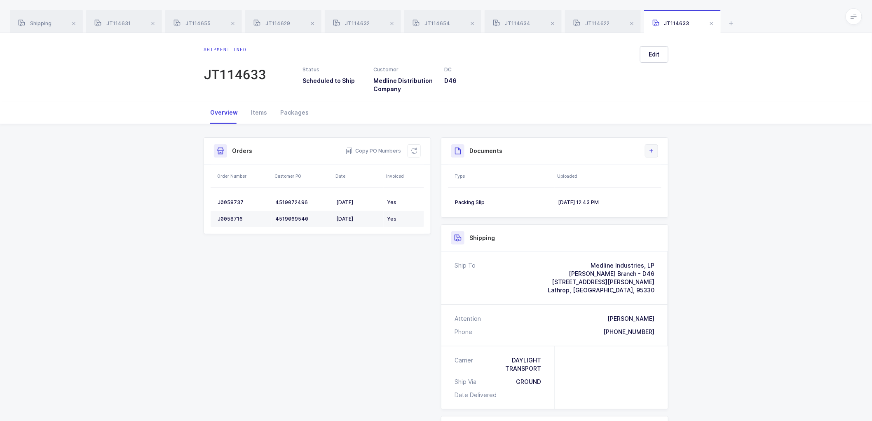
click at [653, 150] on icon at bounding box center [651, 151] width 7 height 7
click at [656, 47] on button "Edit" at bounding box center [654, 54] width 28 height 16
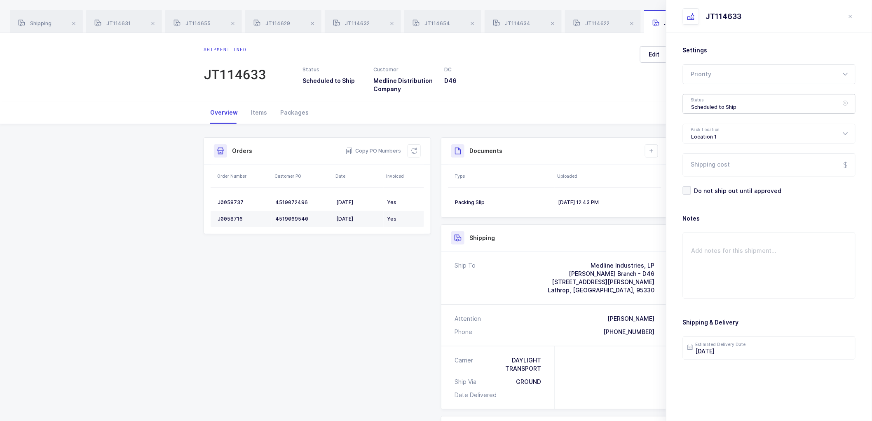
click at [718, 102] on div "Scheduled to Ship" at bounding box center [769, 104] width 173 height 20
click at [700, 160] on li "Scheduled to Ship" at bounding box center [773, 154] width 172 height 13
click at [709, 100] on div "Scheduled to Ship" at bounding box center [769, 104] width 173 height 20
click at [711, 166] on span "Shipped" at bounding box center [703, 167] width 23 height 7
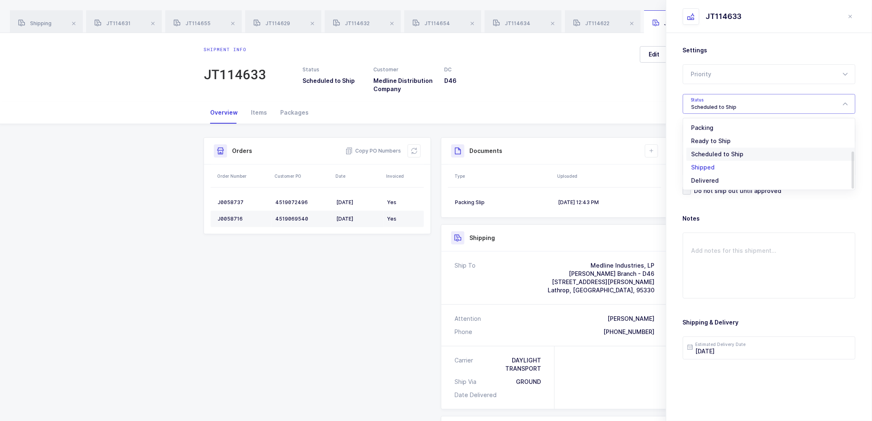
type input "Shipped"
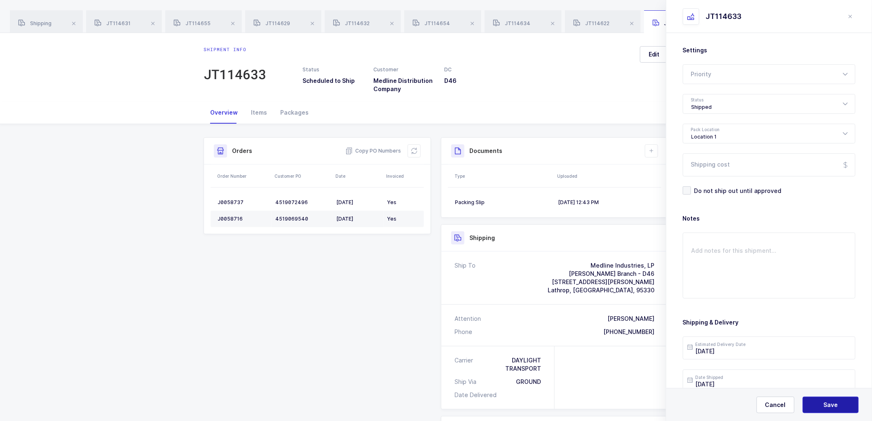
drag, startPoint x: 825, startPoint y: 401, endPoint x: 822, endPoint y: 394, distance: 7.7
click at [825, 399] on button "Save" at bounding box center [831, 405] width 56 height 16
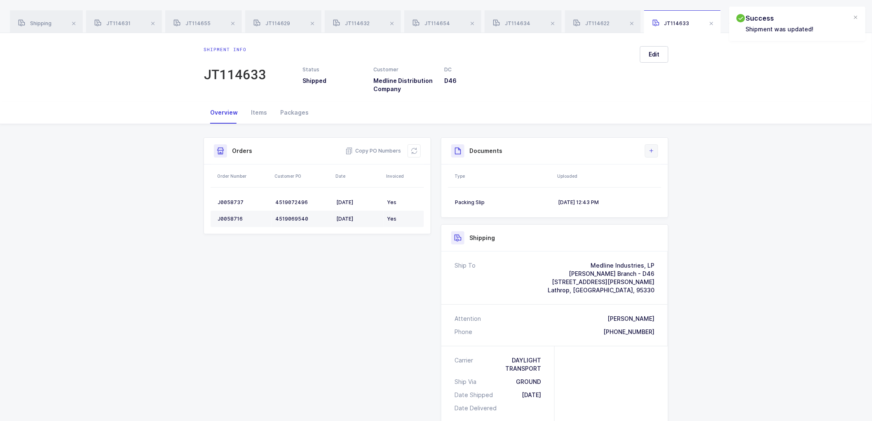
click at [651, 148] on icon at bounding box center [651, 151] width 7 height 7
click at [662, 183] on li "Upload Document" at bounding box center [679, 187] width 61 height 13
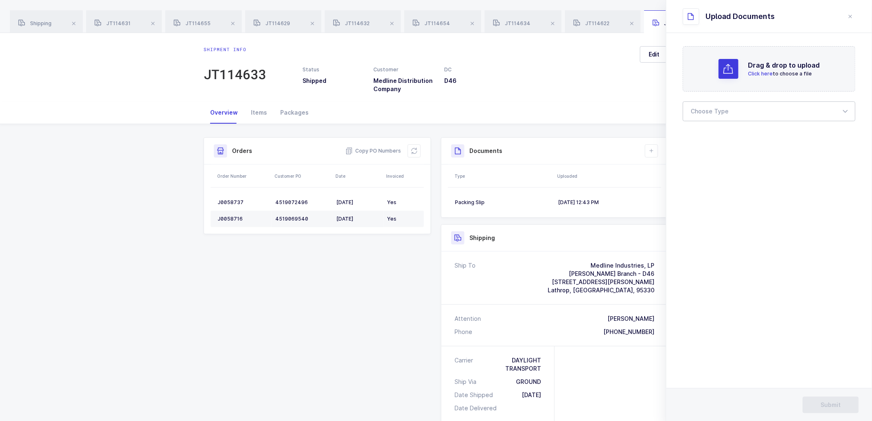
click at [701, 108] on div at bounding box center [769, 111] width 173 height 20
click at [712, 129] on ul "Bill of Lading Packing Slip Package Images Proof of Delivery Customer Provided …" at bounding box center [772, 166] width 179 height 81
click at [706, 131] on li "Bill of Lading" at bounding box center [773, 137] width 172 height 13
type input "Bill of Lading"
click at [817, 399] on button "Submit" at bounding box center [831, 405] width 56 height 16
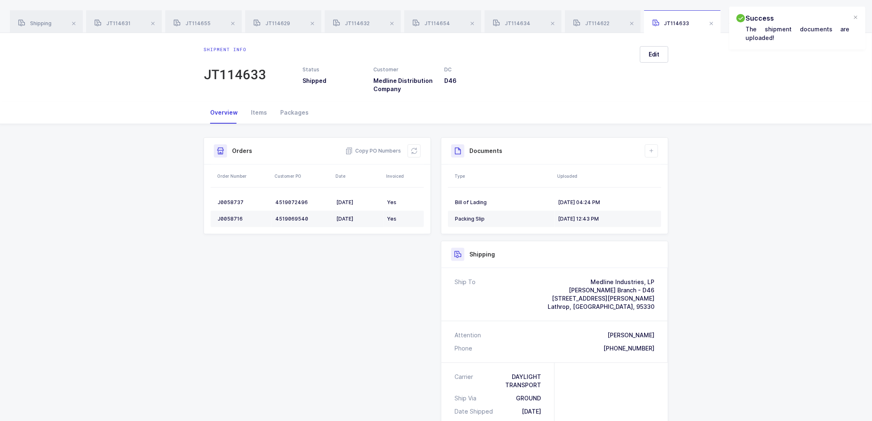
drag, startPoint x: 281, startPoint y: 303, endPoint x: 279, endPoint y: 278, distance: 24.4
click at [281, 302] on div "Shipment Info Shipment Number JT114633 Status Shipped Customer Medline Distribu…" at bounding box center [436, 351] width 475 height 428
click at [153, 19] on span at bounding box center [153, 24] width 10 height 10
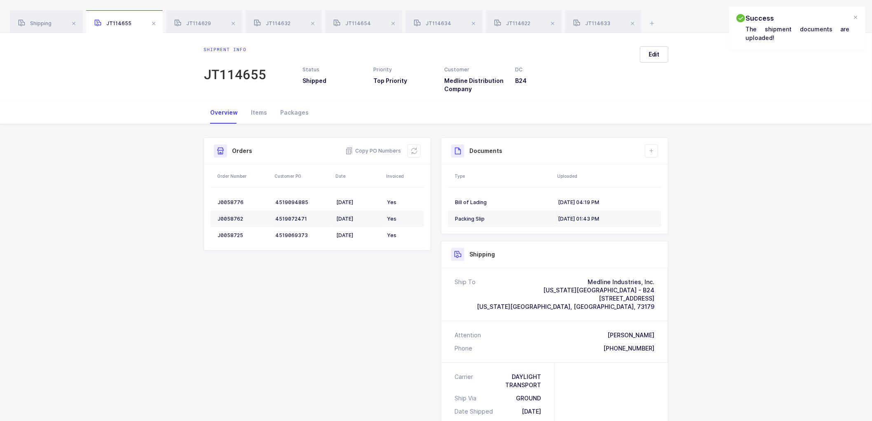
click at [153, 19] on span at bounding box center [154, 24] width 10 height 10
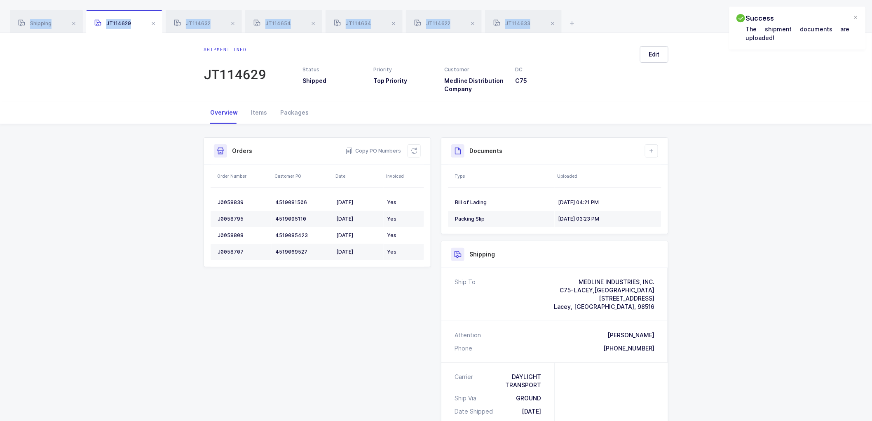
click at [153, 19] on span at bounding box center [153, 24] width 10 height 10
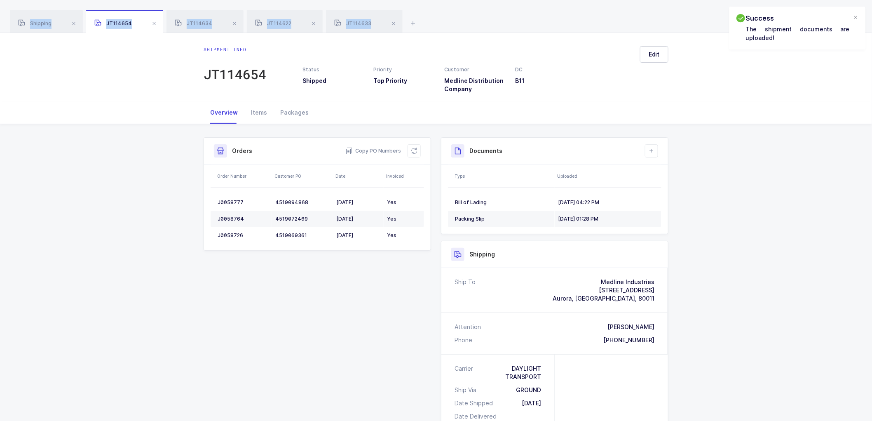
click at [153, 19] on span at bounding box center [154, 24] width 10 height 10
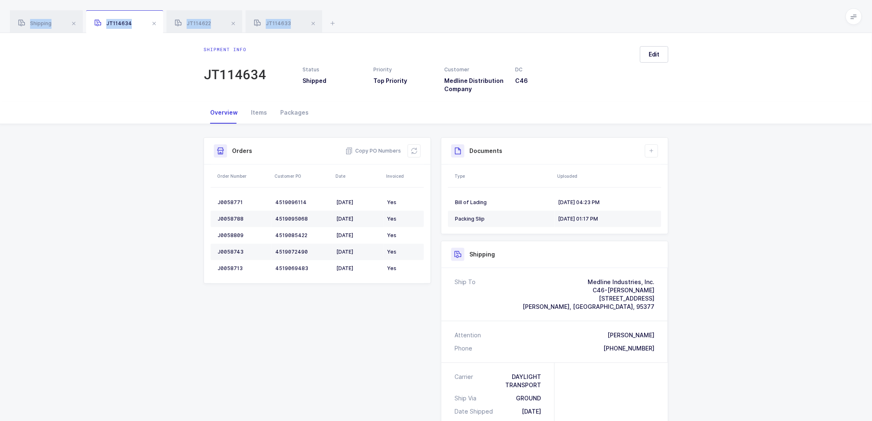
click at [153, 19] on span at bounding box center [154, 24] width 10 height 10
click at [153, 19] on span at bounding box center [153, 24] width 10 height 10
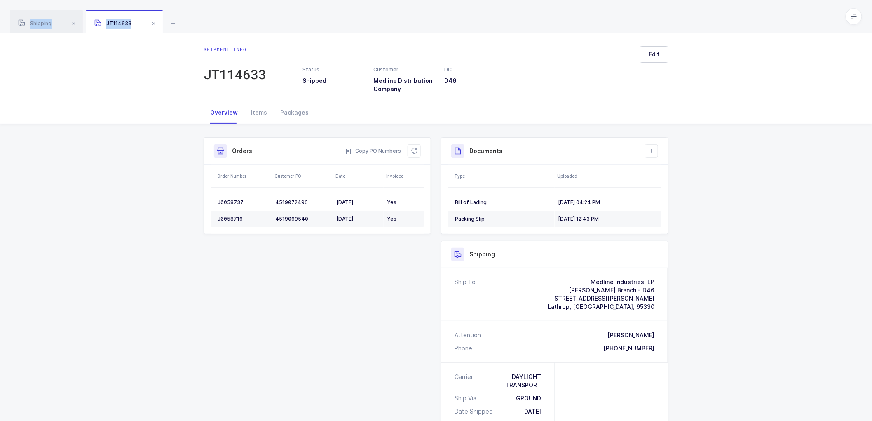
click at [153, 19] on span at bounding box center [154, 24] width 10 height 10
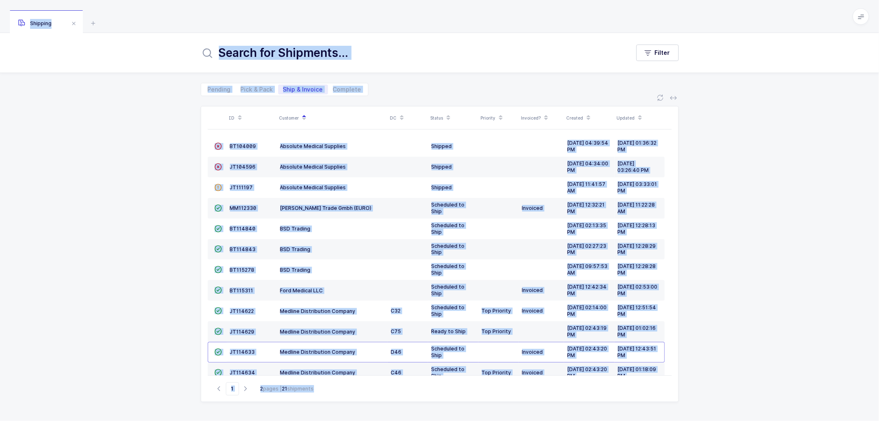
click at [248, 83] on div "Pending Pick & Pack Ship & Invoice Complete" at bounding box center [285, 89] width 168 height 13
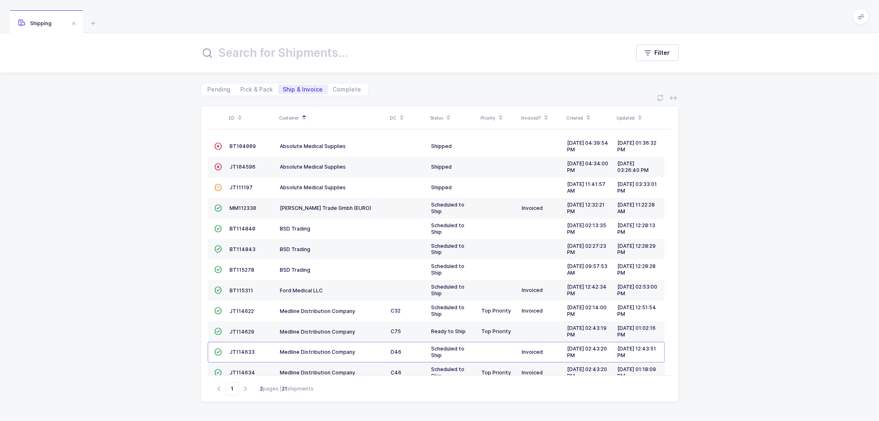
click at [254, 83] on div "Pending Pick & Pack Ship & Invoice Complete" at bounding box center [285, 89] width 168 height 13
click at [265, 85] on span "Pick & Pack" at bounding box center [257, 90] width 42 height 10
click at [241, 85] on input "Pick & Pack" at bounding box center [238, 87] width 5 height 5
radio input "true"
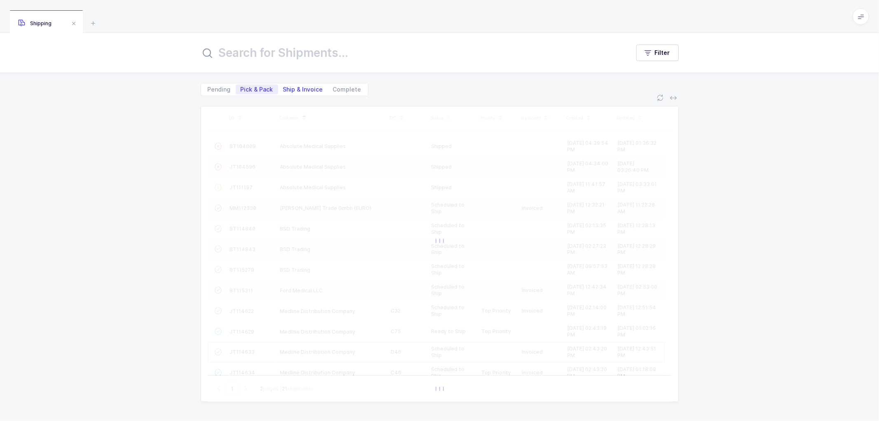
scroll to position [118, 0]
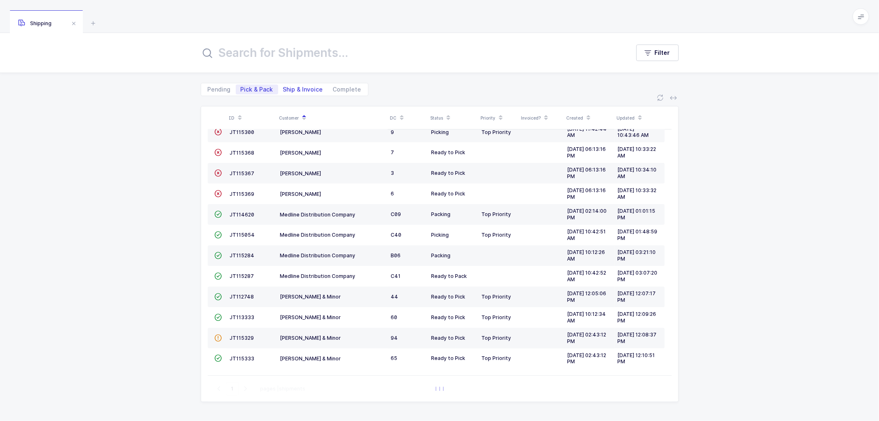
click at [302, 85] on span "Ship & Invoice" at bounding box center [303, 90] width 50 height 10
click at [284, 85] on input "Ship & Invoice" at bounding box center [280, 87] width 5 height 5
radio input "true"
radio input "false"
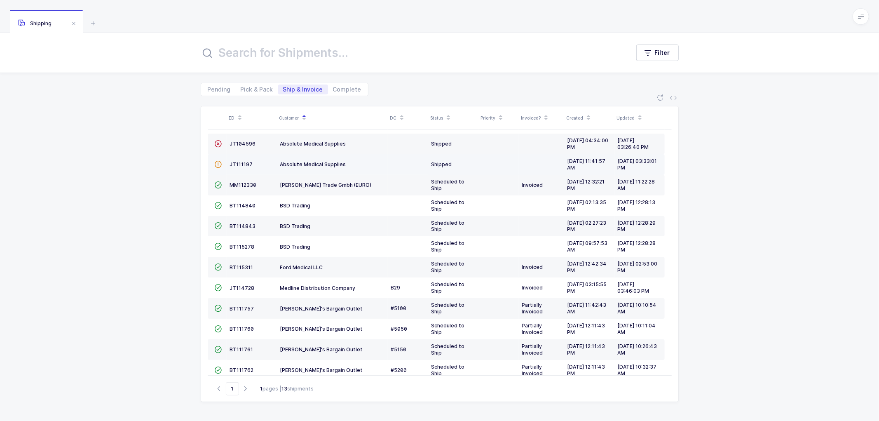
scroll to position [36, 0]
